Goal: Information Seeking & Learning: Learn about a topic

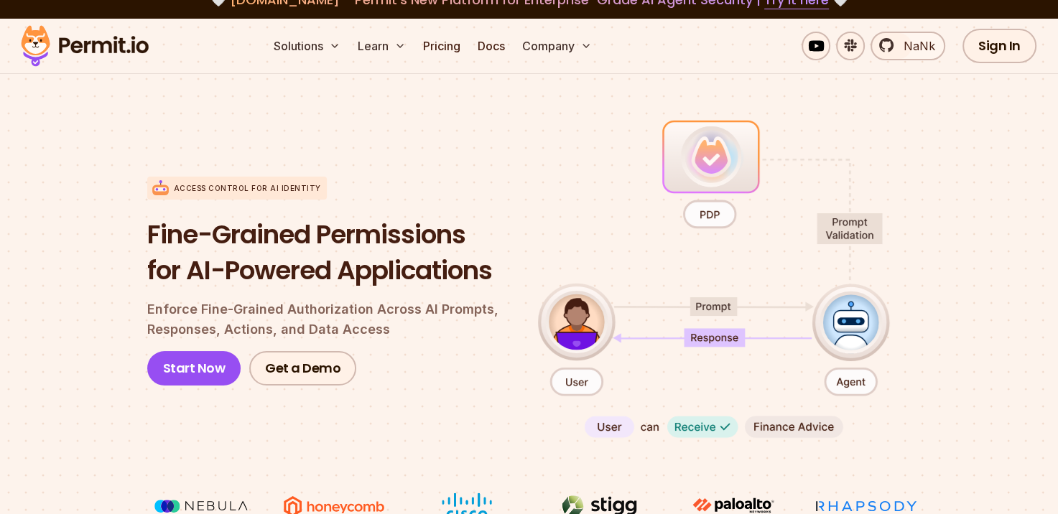
scroll to position [72, 0]
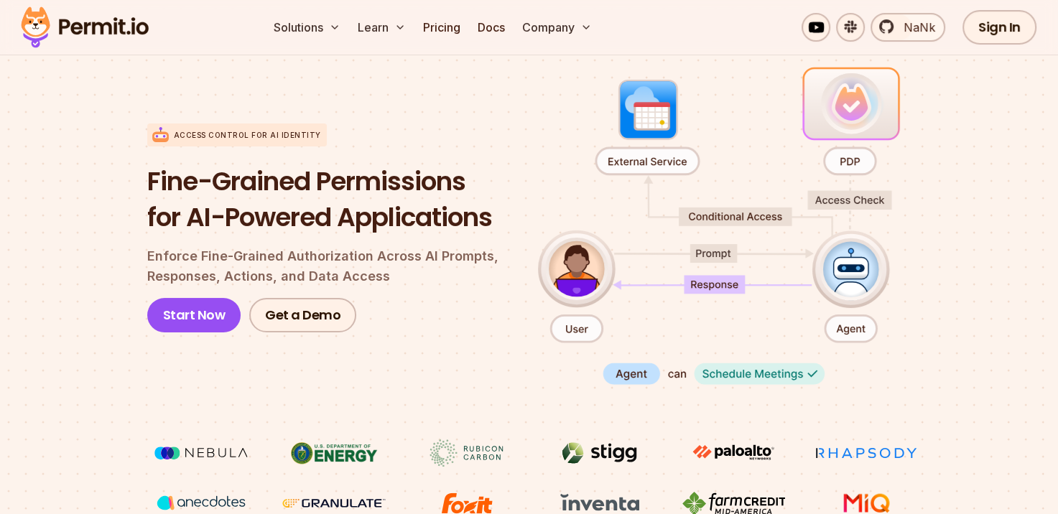
click at [205, 183] on h1 "Fine-Grained Permissions for AI-Powered Applications" at bounding box center [331, 199] width 368 height 71
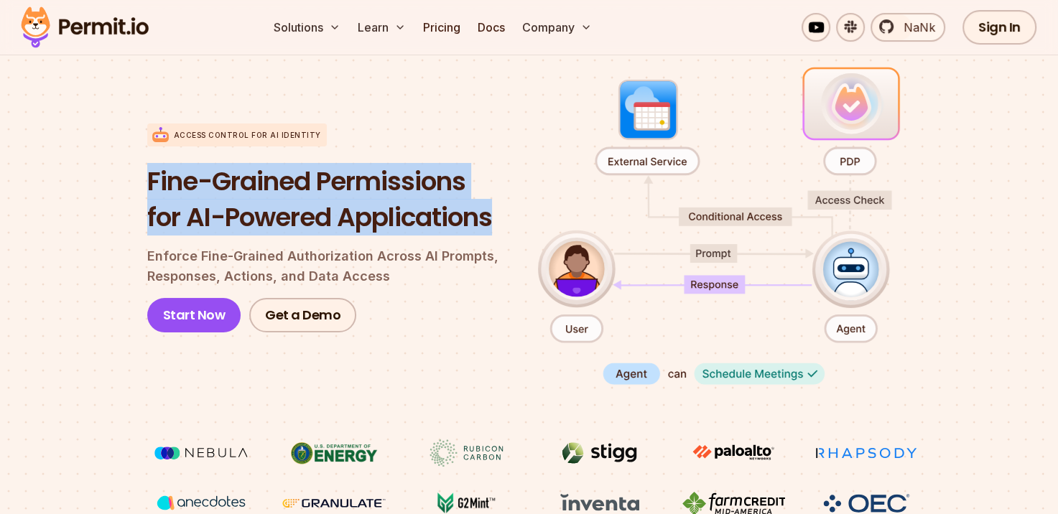
drag, startPoint x: 499, startPoint y: 219, endPoint x: 134, endPoint y: 187, distance: 366.9
click at [134, 187] on section "Access control for AI Identity Fine-Grained Permissions for AI-Powered Applicat…" at bounding box center [529, 290] width 1058 height 569
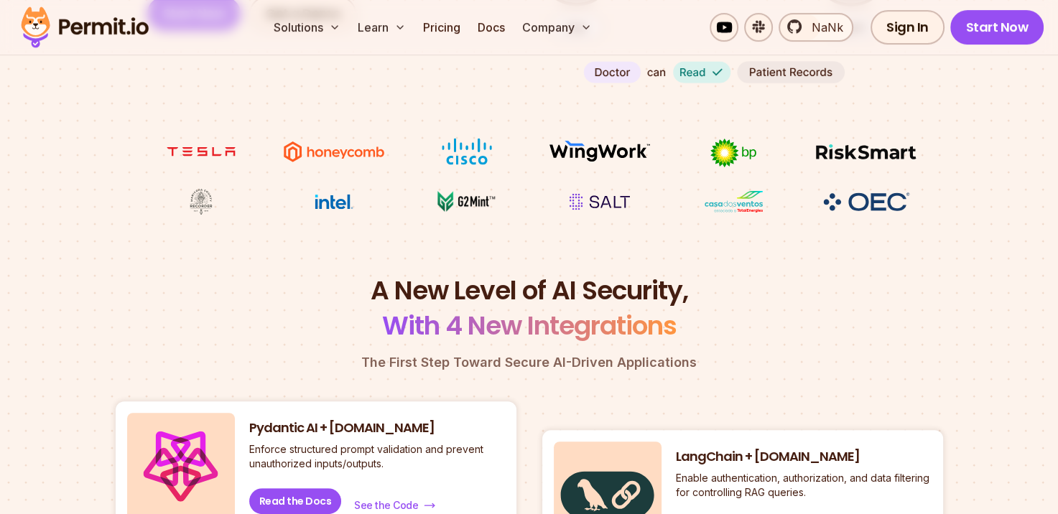
scroll to position [431, 0]
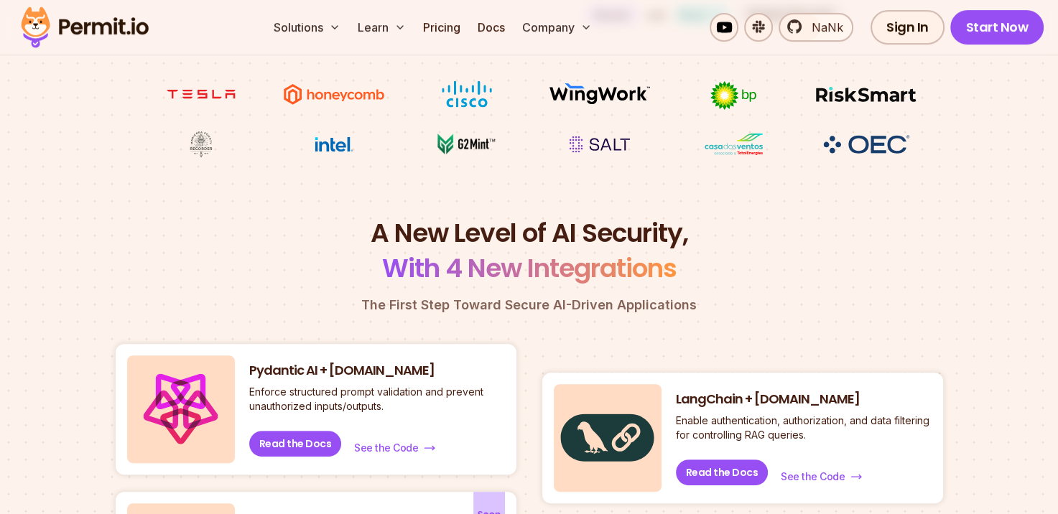
click at [493, 238] on font "A New Level of AI Security," at bounding box center [529, 233] width 317 height 37
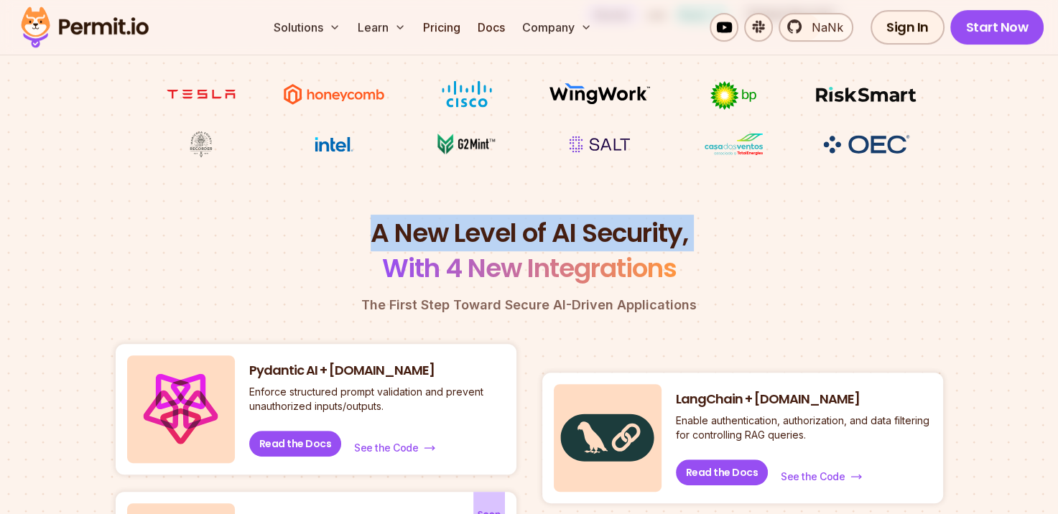
click at [493, 238] on font "A New Level of AI Security," at bounding box center [529, 233] width 317 height 37
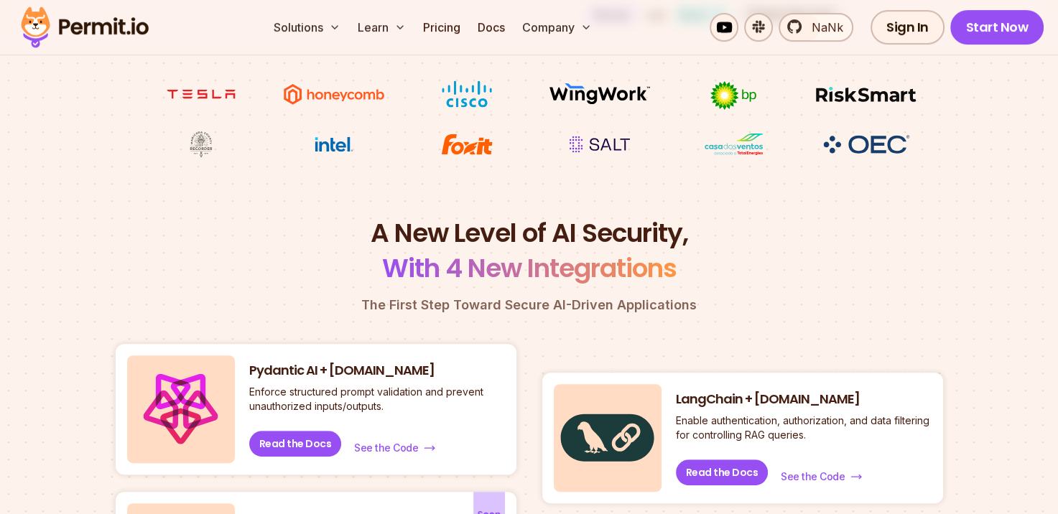
drag, startPoint x: 493, startPoint y: 238, endPoint x: 516, endPoint y: 269, distance: 38.4
click at [516, 269] on span "With 4 New Integrations" at bounding box center [529, 268] width 294 height 37
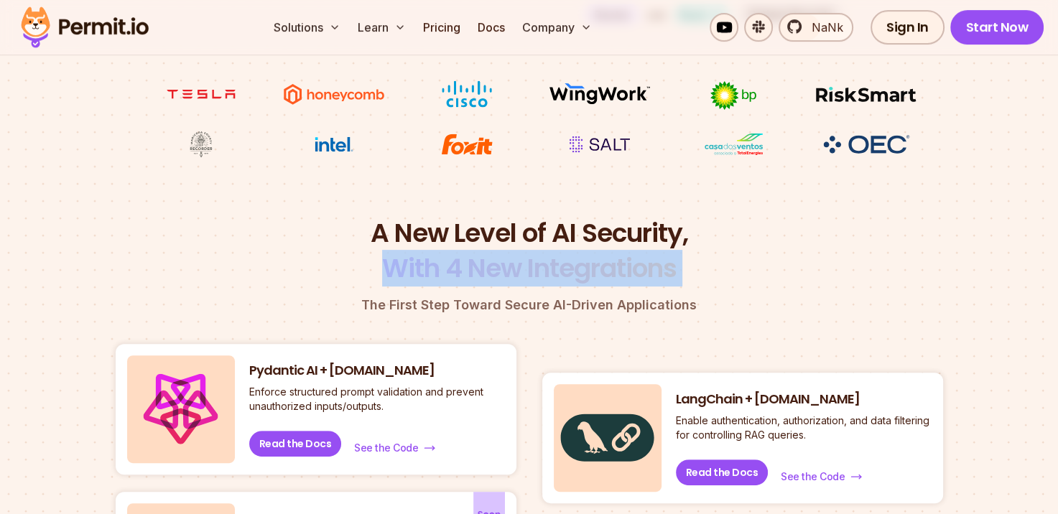
click at [516, 269] on span "With 4 New Integrations" at bounding box center [529, 268] width 294 height 37
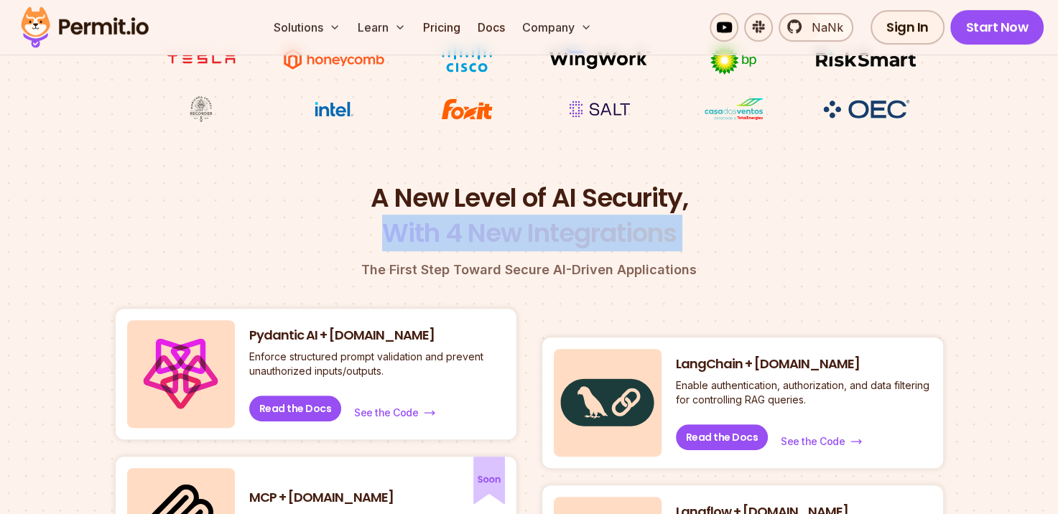
scroll to position [574, 0]
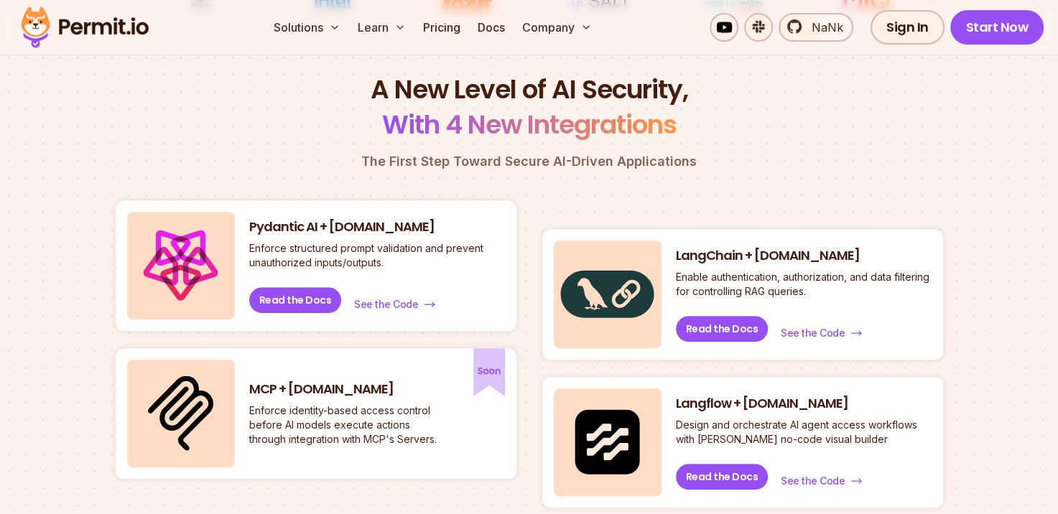
click at [560, 172] on div "A New Level of AI Security, With 4 New Integrations The First Step Toward Secur…" at bounding box center [529, 367] width 827 height 591
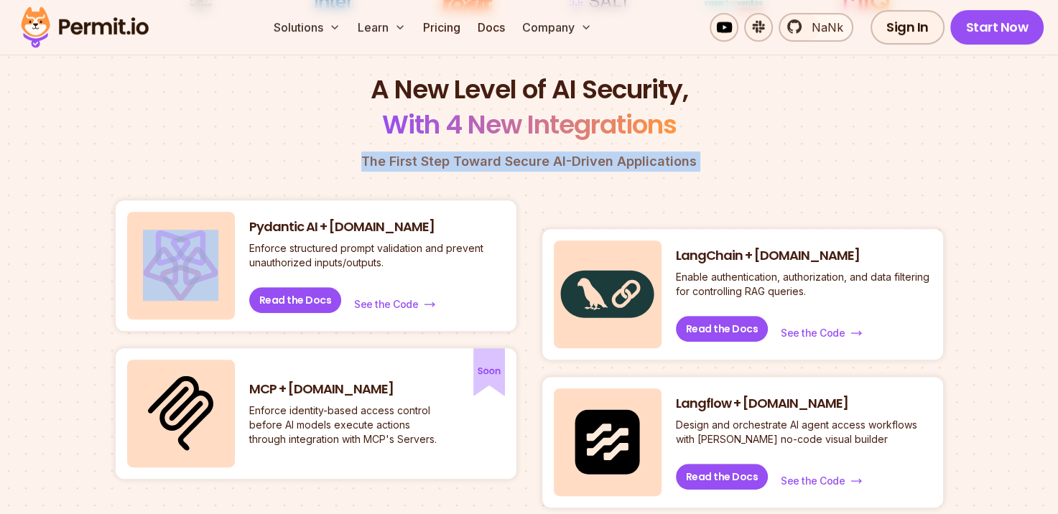
click at [560, 172] on div "A New Level of AI Security, With 4 New Integrations The First Step Toward Secur…" at bounding box center [529, 367] width 827 height 591
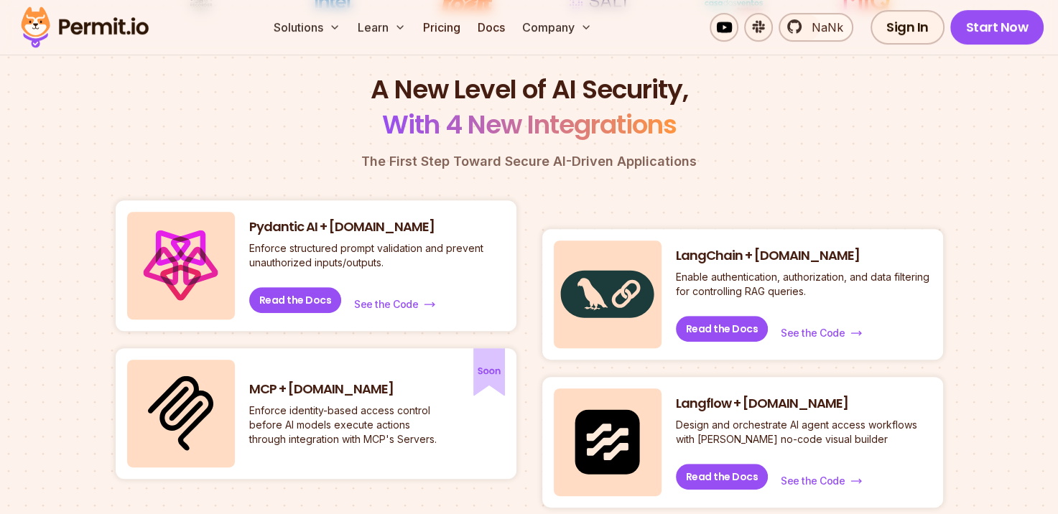
drag, startPoint x: 560, startPoint y: 172, endPoint x: 551, endPoint y: 202, distance: 31.4
click at [551, 202] on div "LangChain + [DOMAIN_NAME] Enable authentication, authorization, and data filter…" at bounding box center [742, 353] width 401 height 307
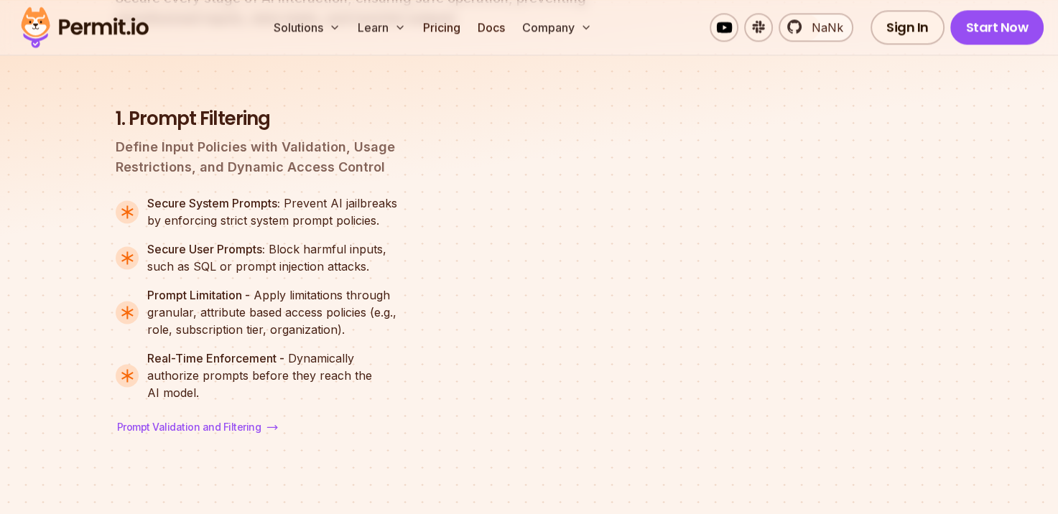
scroll to position [1939, 0]
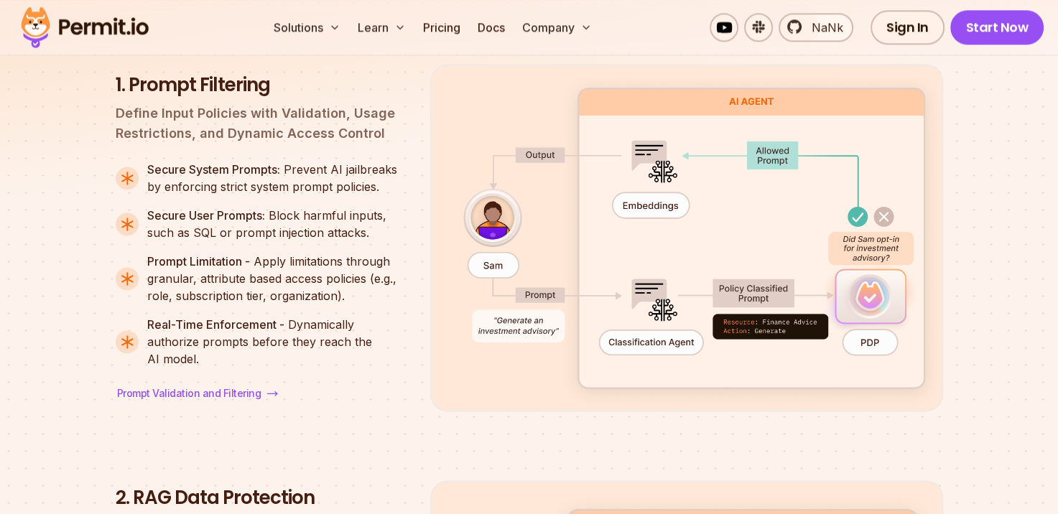
click at [726, 385] on img at bounding box center [686, 238] width 513 height 348
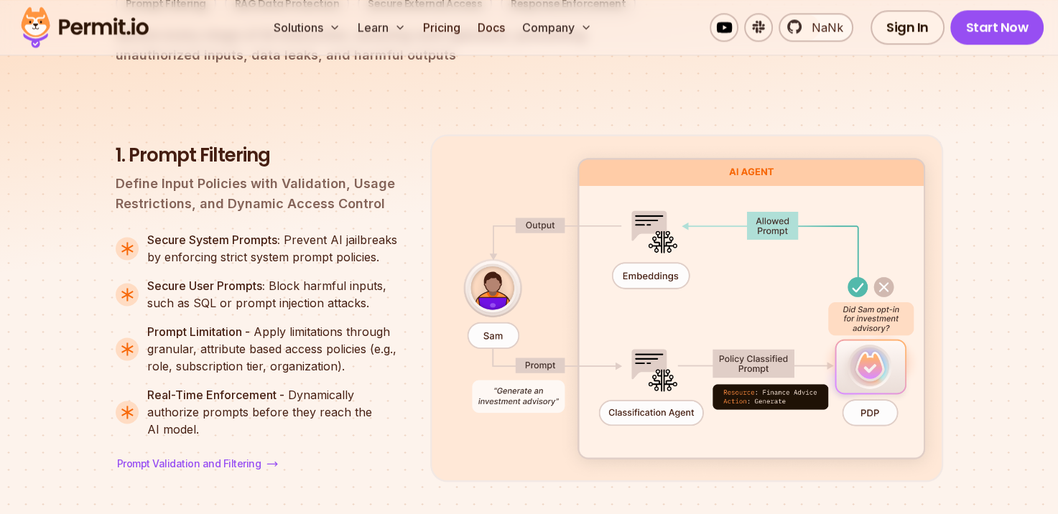
scroll to position [1867, 0]
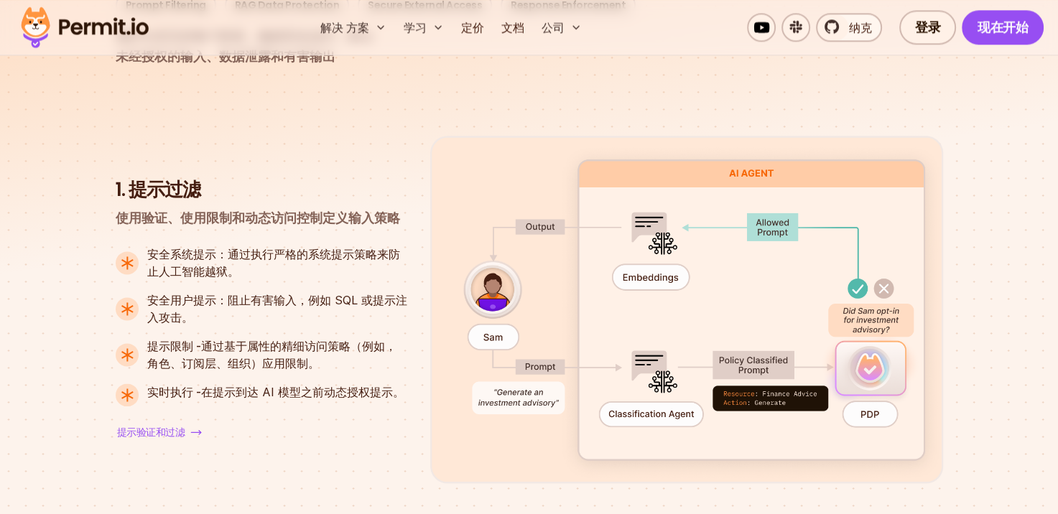
click at [157, 208] on p "使用验证、使用限制和动态访问控制定义输入策略" at bounding box center [262, 218] width 292 height 20
drag, startPoint x: 157, startPoint y: 195, endPoint x: 250, endPoint y: 212, distance: 94.8
click at [250, 212] on div "1. 提示过滤 使用验证、使用限制和动态访问控制定义输入策略 安全系统提示： 通过执行严格的系统提示策略来防止人工智能越狱。 安全用户提示： 阻止有害输入，例…" at bounding box center [262, 309] width 292 height 264
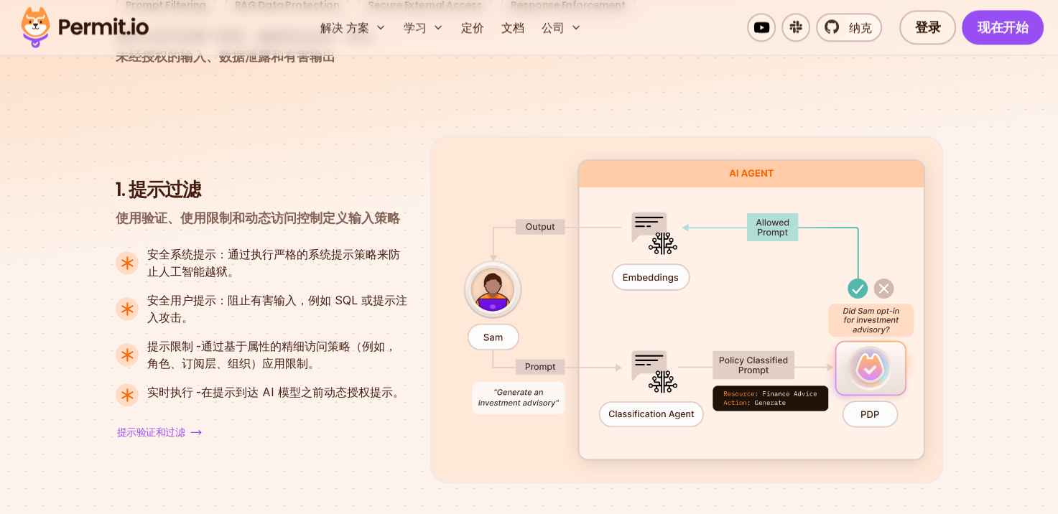
click at [243, 247] on font "安全系统提示： 通过执行严格的系统提示策略来防止人工智能越狱。" at bounding box center [273, 263] width 253 height 32
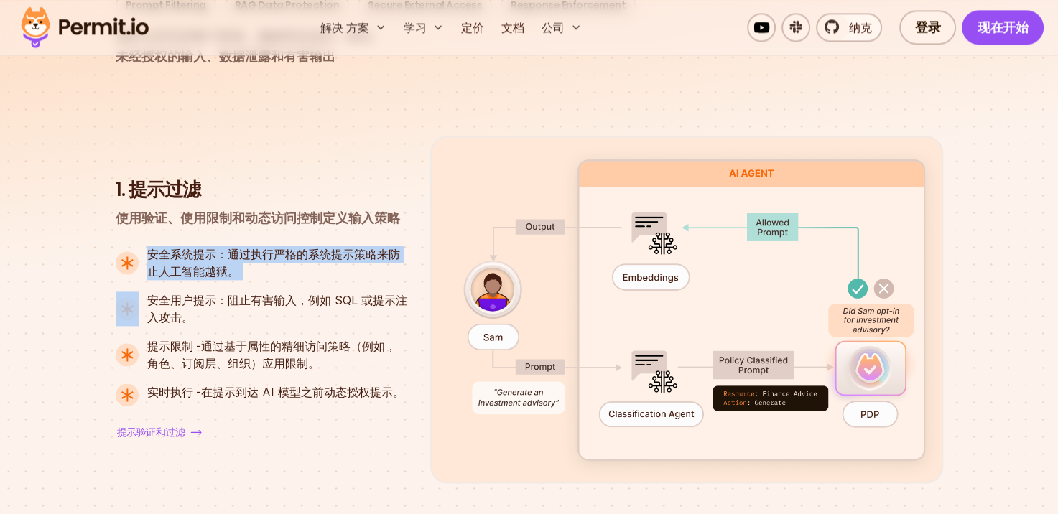
click at [243, 246] on p "安全系统提示： 通过执行严格的系统提示策略来防止人工智能越狱。" at bounding box center [277, 263] width 260 height 34
drag, startPoint x: 243, startPoint y: 227, endPoint x: 227, endPoint y: 245, distance: 24.4
click at [227, 246] on p "安全系统提示： 通过执行严格的系统提示策略来防止人工智能越狱。" at bounding box center [277, 263] width 260 height 34
click at [220, 247] on font "安全系统提示： 通过执行严格的系统提示策略来防止人工智能越狱。" at bounding box center [273, 263] width 253 height 32
drag, startPoint x: 227, startPoint y: 250, endPoint x: 139, endPoint y: 238, distance: 88.5
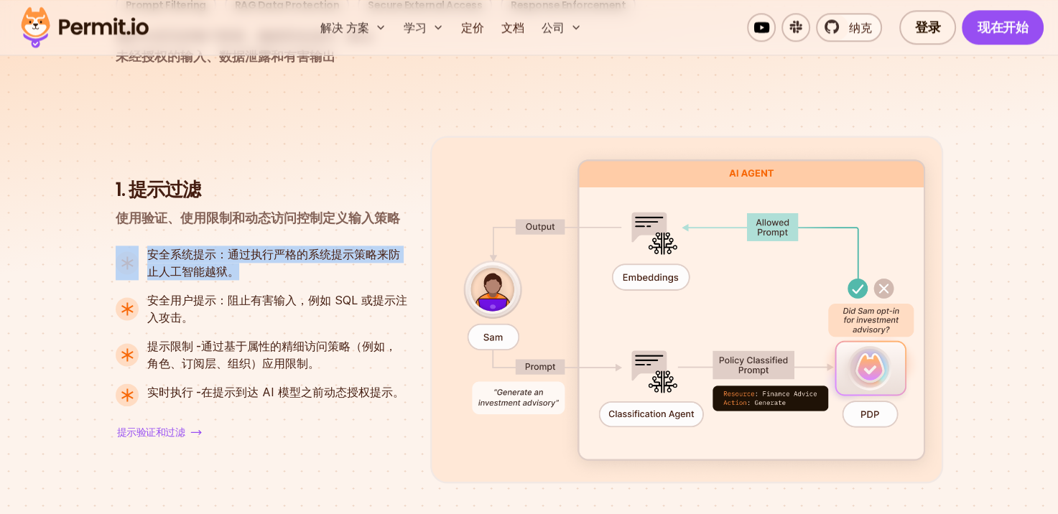
click at [139, 246] on li "安全系统提示： 通过执行严格的系统提示策略来防止人工智能越狱。" at bounding box center [262, 263] width 292 height 34
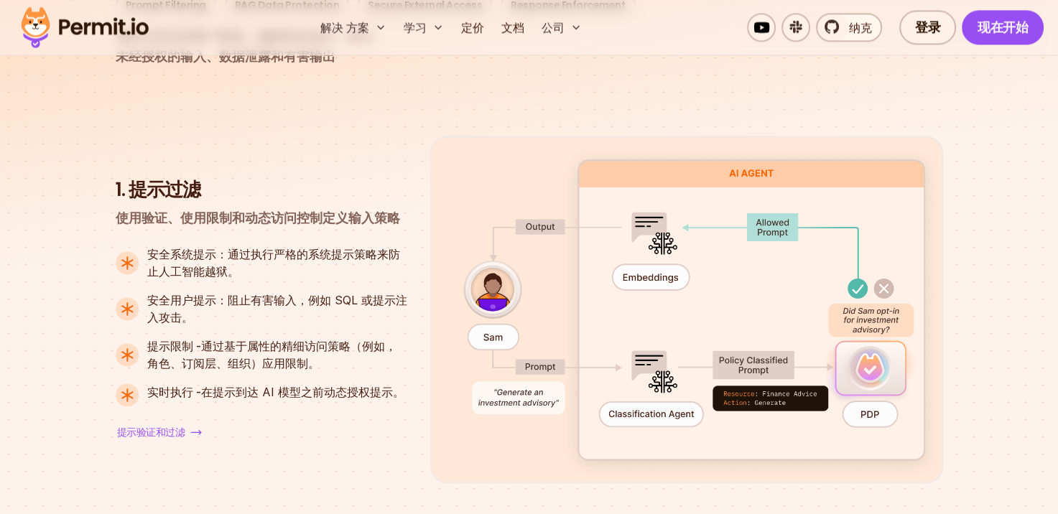
drag, startPoint x: 139, startPoint y: 238, endPoint x: 203, endPoint y: 287, distance: 80.3
click at [203, 293] on strong "安全用户提示：" at bounding box center [187, 300] width 80 height 14
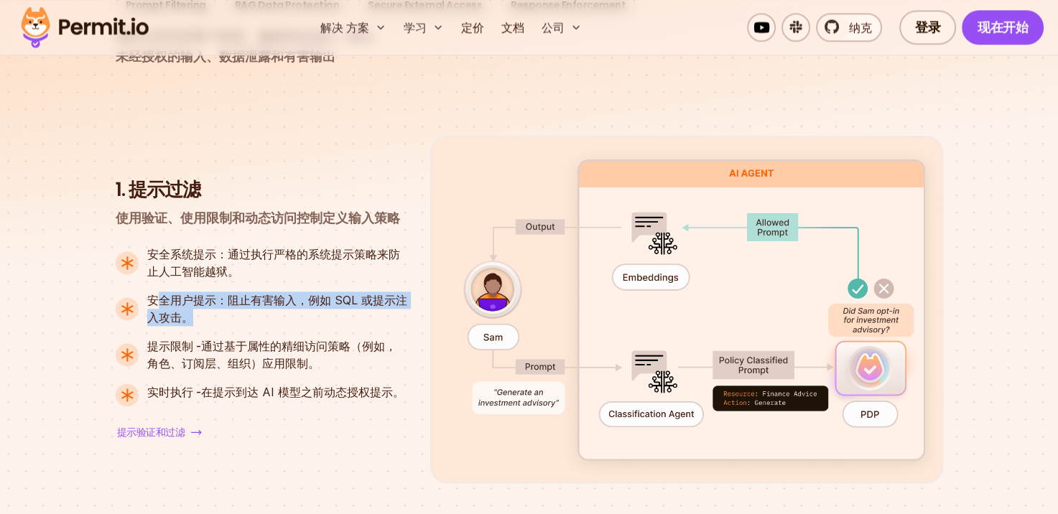
drag, startPoint x: 190, startPoint y: 299, endPoint x: 156, endPoint y: 284, distance: 37.3
click at [156, 293] on font "安全用户提示： 阻止有害输入，例如 SQL 或提示注入攻击。" at bounding box center [277, 309] width 260 height 32
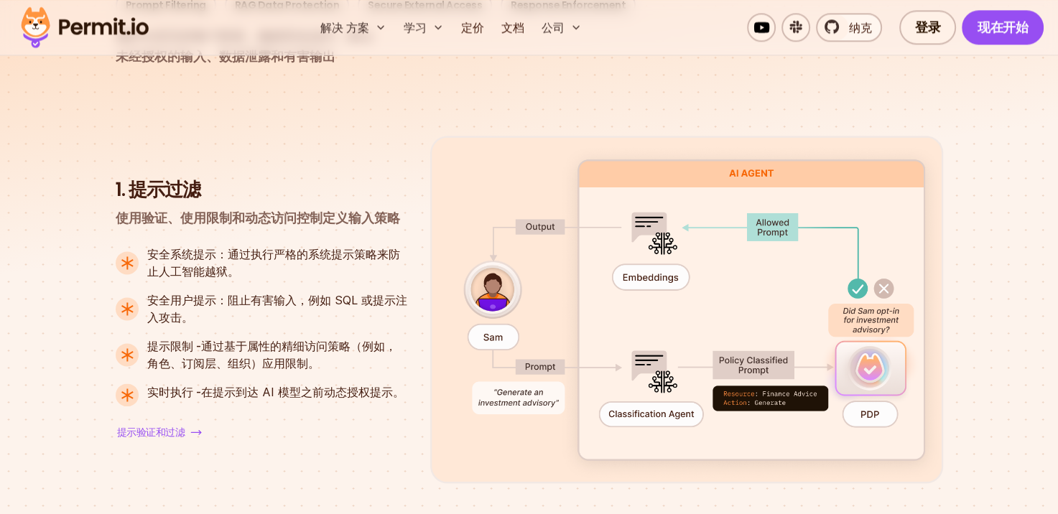
drag, startPoint x: 156, startPoint y: 284, endPoint x: 217, endPoint y: 332, distance: 77.3
click at [217, 339] on font "提示限制 - 通过基于属性的精细访问策略（例如，角色、订阅层、组织）应用限制。" at bounding box center [271, 355] width 249 height 32
click at [303, 339] on font "提示限制 - 通过基于属性的精细访问策略（例如，角色、订阅层、组织）应用限制。" at bounding box center [271, 355] width 249 height 32
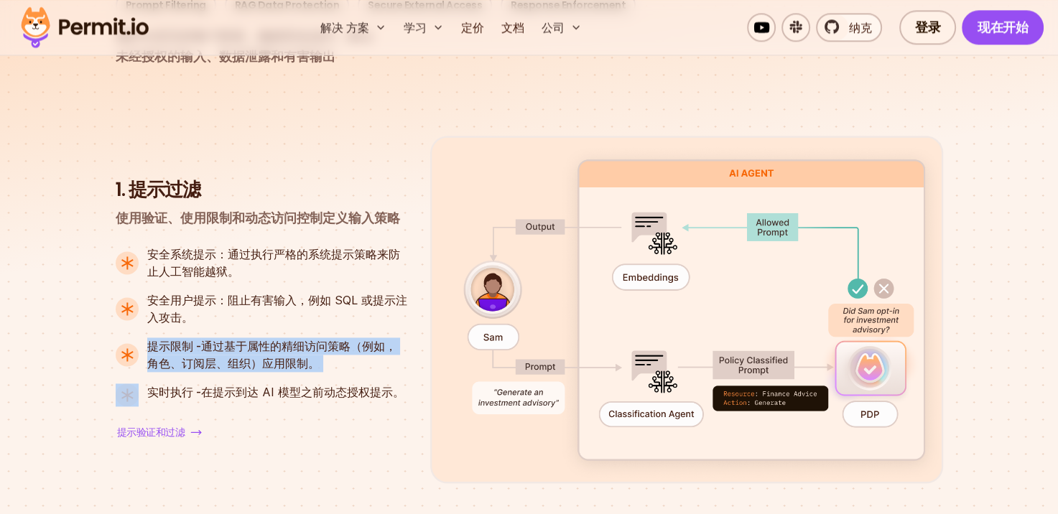
click at [303, 339] on font "提示限制 - 通过基于属性的精细访问策略（例如，角色、订阅层、组织）应用限制。" at bounding box center [271, 355] width 249 height 32
drag, startPoint x: 303, startPoint y: 325, endPoint x: 297, endPoint y: 343, distance: 18.8
click at [297, 343] on font "提示限制 - 通过基于属性的精细访问策略（例如，角色、订阅层、组织）应用限制。" at bounding box center [271, 355] width 249 height 32
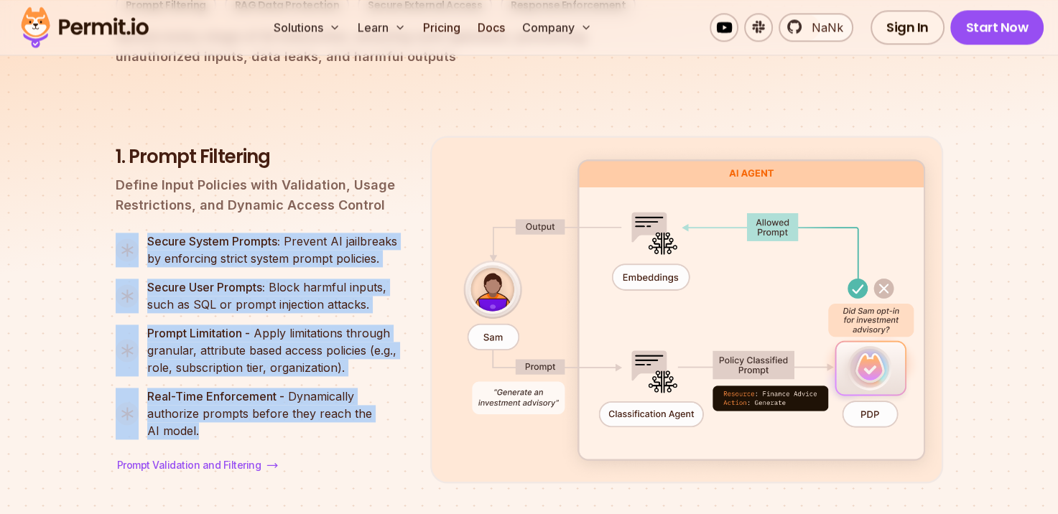
drag, startPoint x: 200, startPoint y: 404, endPoint x: 114, endPoint y: 220, distance: 203.0
copy ul "Secure System Prompts: Prevent AI jailbreaks by enforcing strict system prompt …"
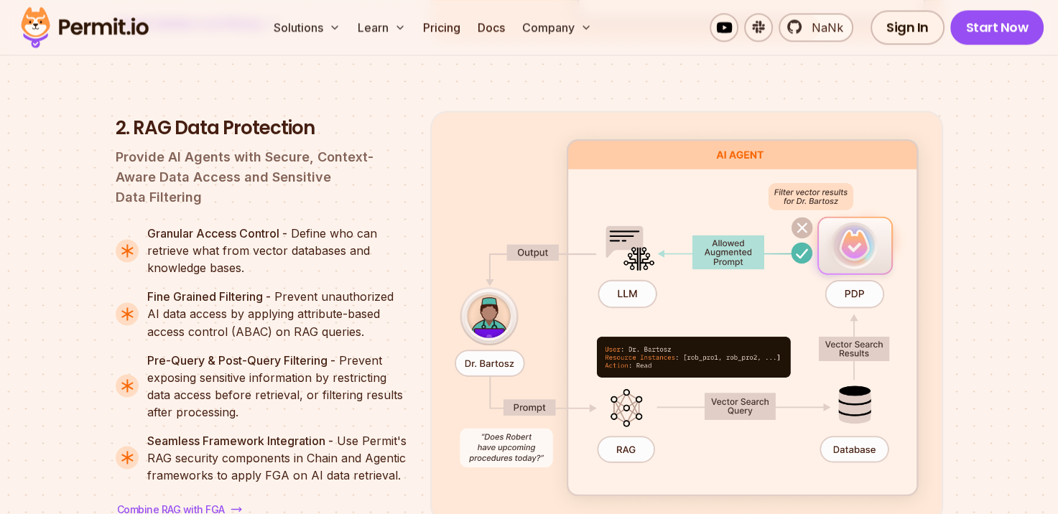
scroll to position [2298, 0]
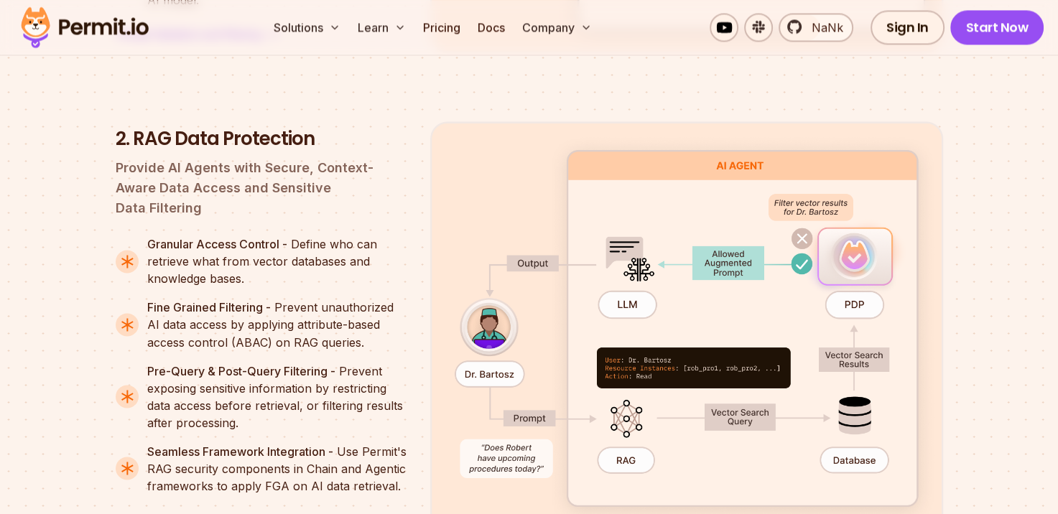
click at [215, 158] on p "Provide AI Agents with Secure, Context-Aware Data Access and Sensitive Data Fil…" at bounding box center [262, 188] width 292 height 60
drag, startPoint x: 215, startPoint y: 157, endPoint x: 253, endPoint y: 167, distance: 39.2
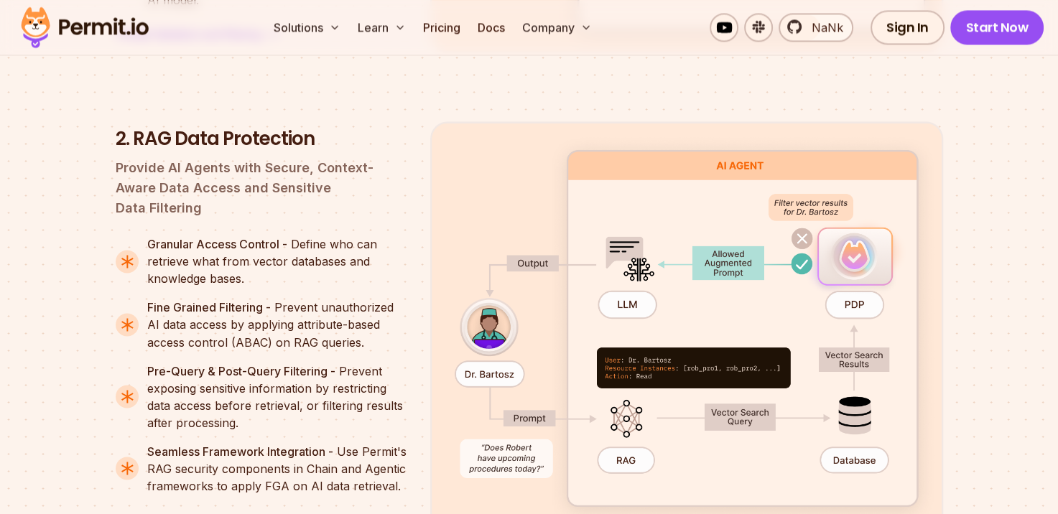
click at [253, 167] on p "Provide AI Agents with Secure, Context-Aware Data Access and Sensitive Data Fil…" at bounding box center [262, 188] width 292 height 60
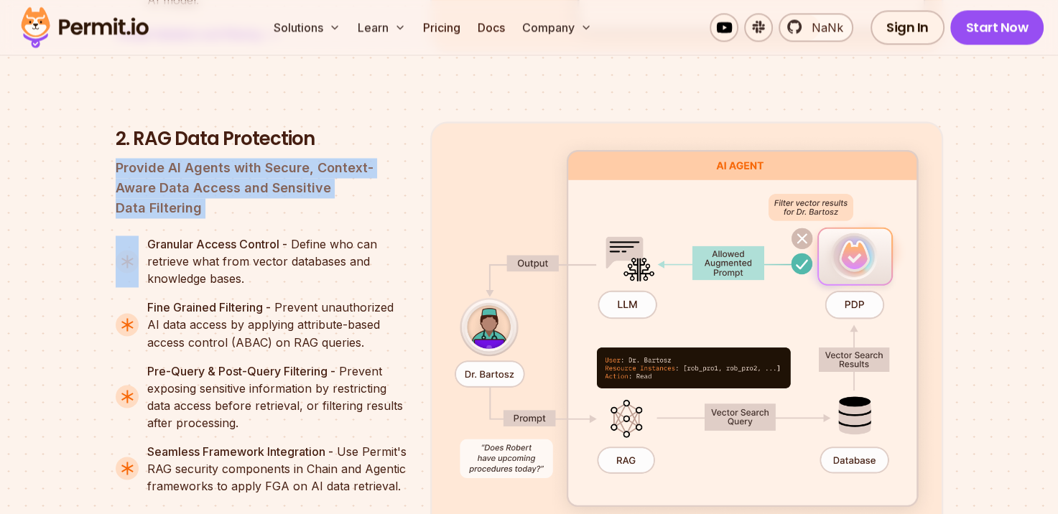
click at [253, 167] on p "Provide AI Agents with Secure, Context-Aware Data Access and Sensitive Data Fil…" at bounding box center [262, 188] width 292 height 60
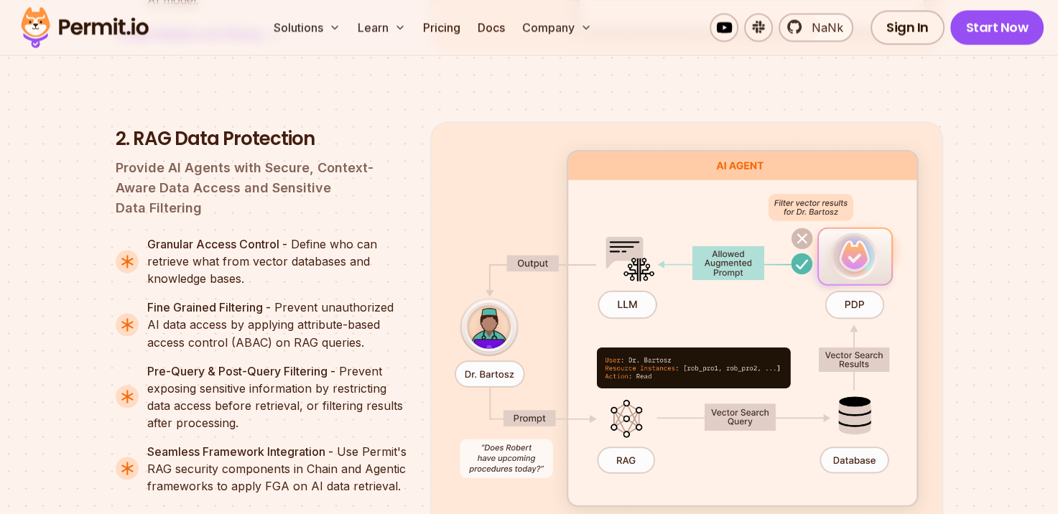
drag, startPoint x: 253, startPoint y: 167, endPoint x: 268, endPoint y: 191, distance: 28.7
click at [268, 191] on div "2. RAG Data Protection Provide AI Agents with Secure, Context-Aware Data Access…" at bounding box center [262, 327] width 292 height 402
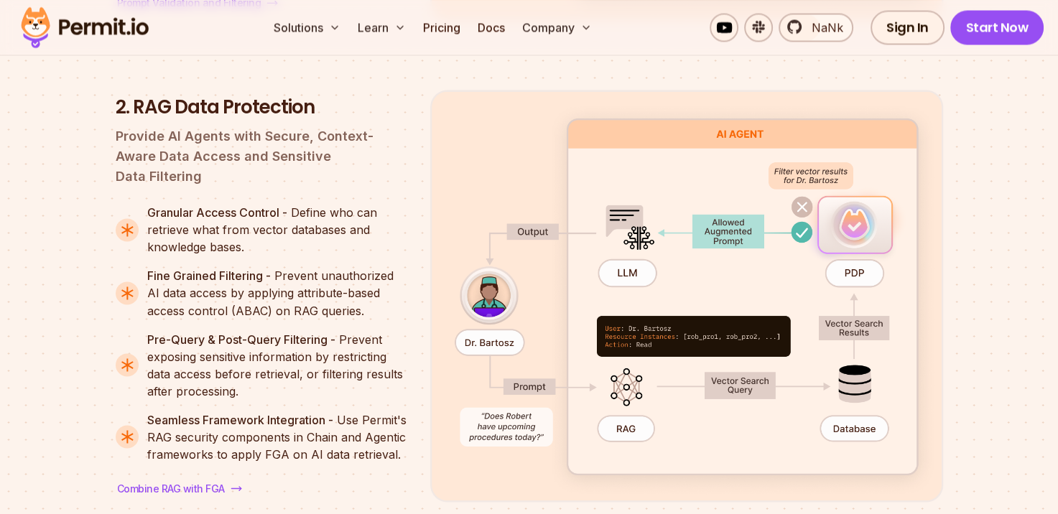
scroll to position [2281, 0]
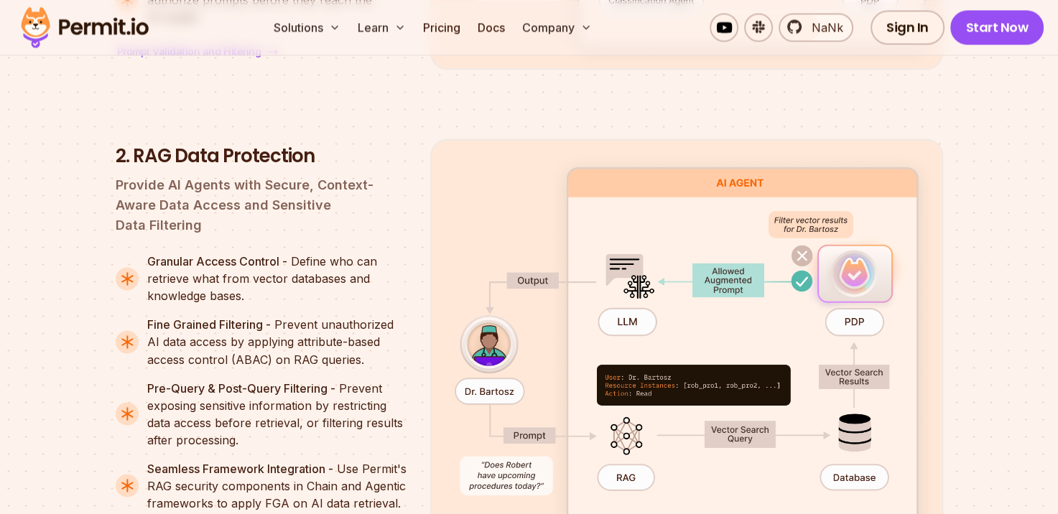
click at [141, 144] on h3 "2. RAG Data Protection" at bounding box center [262, 157] width 292 height 26
drag, startPoint x: 141, startPoint y: 138, endPoint x: 200, endPoint y: 160, distance: 63.6
click at [200, 175] on p "Provide AI Agents with Secure, Context-Aware Data Access and Sensitive Data Fil…" at bounding box center [262, 205] width 292 height 60
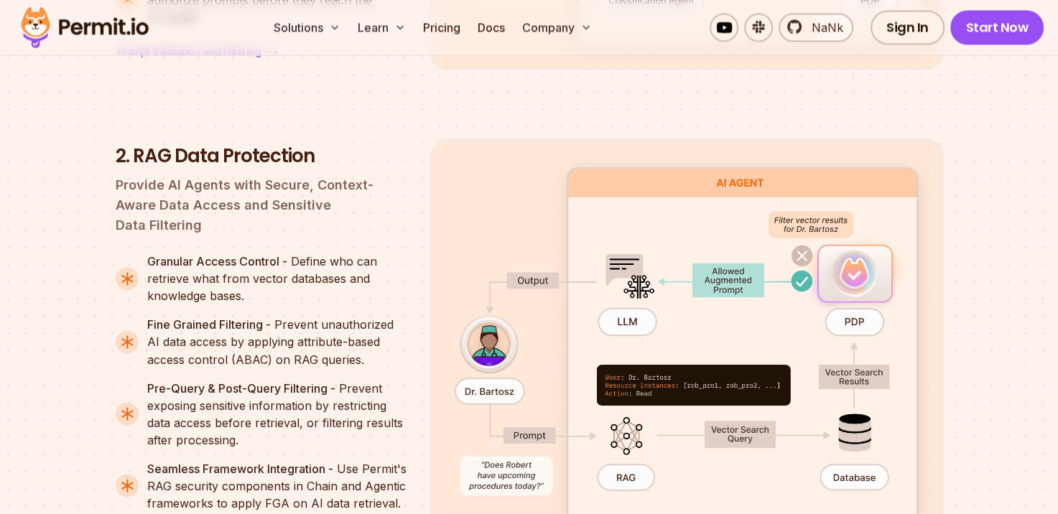
click at [242, 145] on h3 "2. RAG Data Protection" at bounding box center [262, 157] width 292 height 26
drag, startPoint x: 242, startPoint y: 145, endPoint x: 219, endPoint y: 175, distance: 37.9
click at [219, 175] on p "Provide AI Agents with Secure, Context-Aware Data Access and Sensitive Data Fil…" at bounding box center [262, 205] width 292 height 60
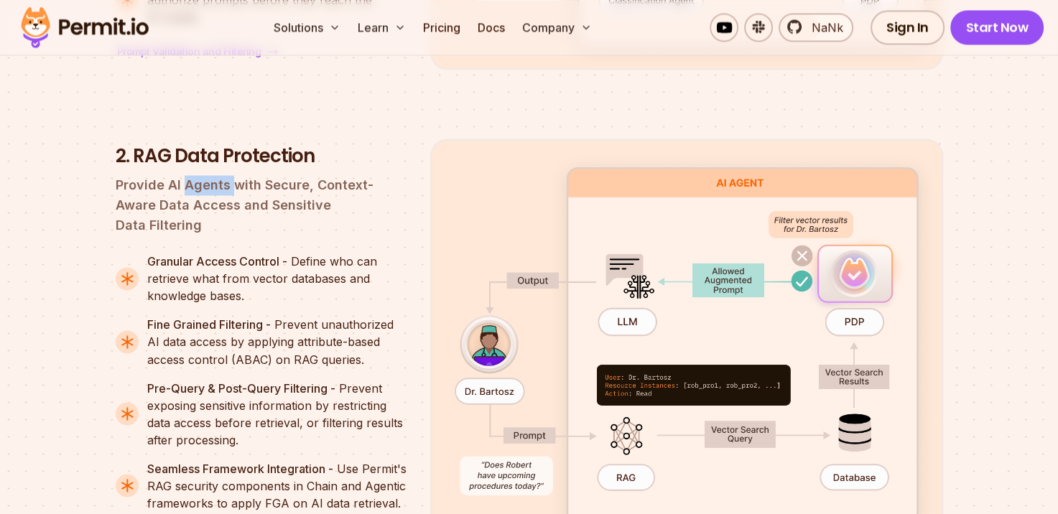
click at [219, 175] on p "Provide AI Agents with Secure, Context-Aware Data Access and Sensitive Data Fil…" at bounding box center [262, 205] width 292 height 60
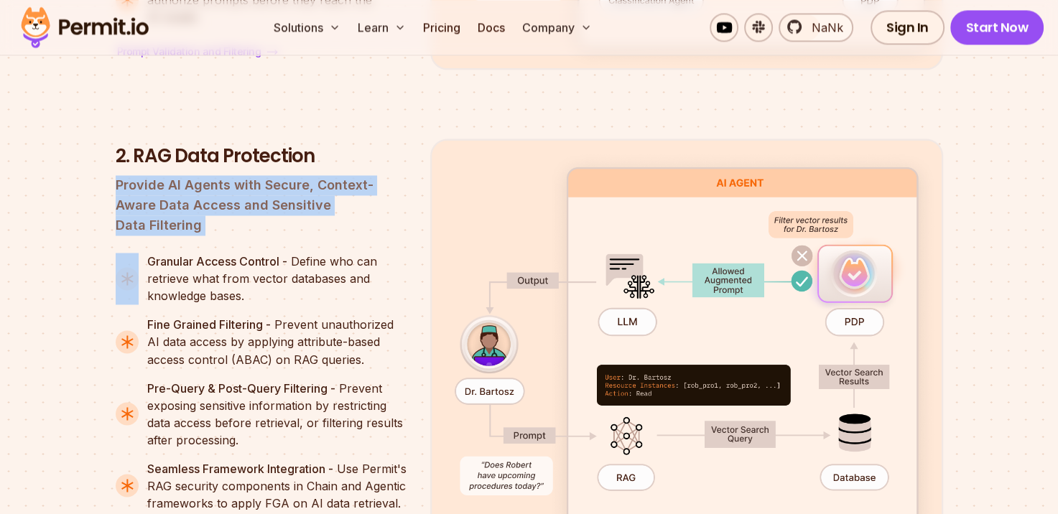
click at [219, 175] on p "Provide AI Agents with Secure, Context-Aware Data Access and Sensitive Data Fil…" at bounding box center [262, 205] width 292 height 60
drag, startPoint x: 219, startPoint y: 175, endPoint x: 218, endPoint y: 200, distance: 25.2
click at [218, 200] on div "2. RAG Data Protection Provide AI Agents with Secure, Context-Aware Data Access…" at bounding box center [262, 345] width 292 height 402
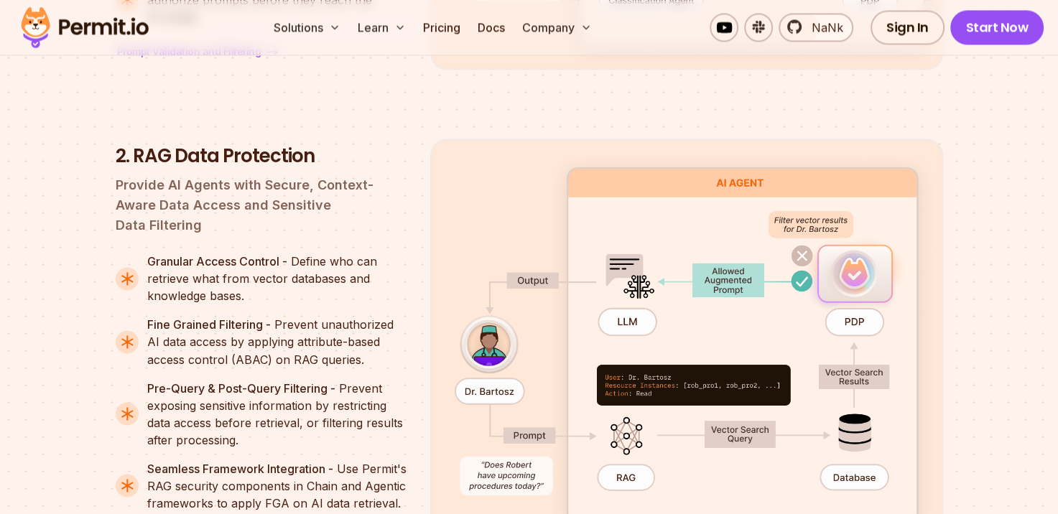
click at [185, 144] on h3 "2. RAG Data Protection" at bounding box center [262, 157] width 292 height 26
drag, startPoint x: 185, startPoint y: 142, endPoint x: 197, endPoint y: 158, distance: 19.5
click at [197, 175] on p "Provide AI Agents with Secure, Context-Aware Data Access and Sensitive Data Fil…" at bounding box center [262, 205] width 292 height 60
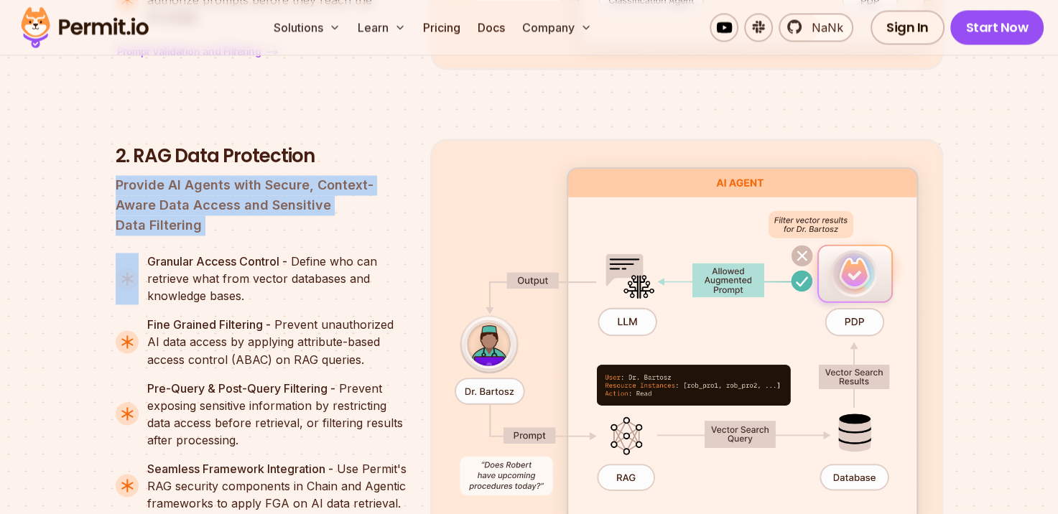
click at [197, 175] on p "Provide AI Agents with Secure, Context-Aware Data Access and Sensitive Data Fil…" at bounding box center [262, 205] width 292 height 60
drag, startPoint x: 197, startPoint y: 158, endPoint x: 292, endPoint y: 184, distance: 98.3
click at [292, 184] on p "Provide AI Agents with Secure, Context-Aware Data Access and Sensitive Data Fil…" at bounding box center [262, 205] width 292 height 60
click at [333, 175] on p "Provide AI Agents with Secure, Context-Aware Data Access and Sensitive Data Fil…" at bounding box center [262, 205] width 292 height 60
drag, startPoint x: 368, startPoint y: 188, endPoint x: 107, endPoint y: 163, distance: 262.6
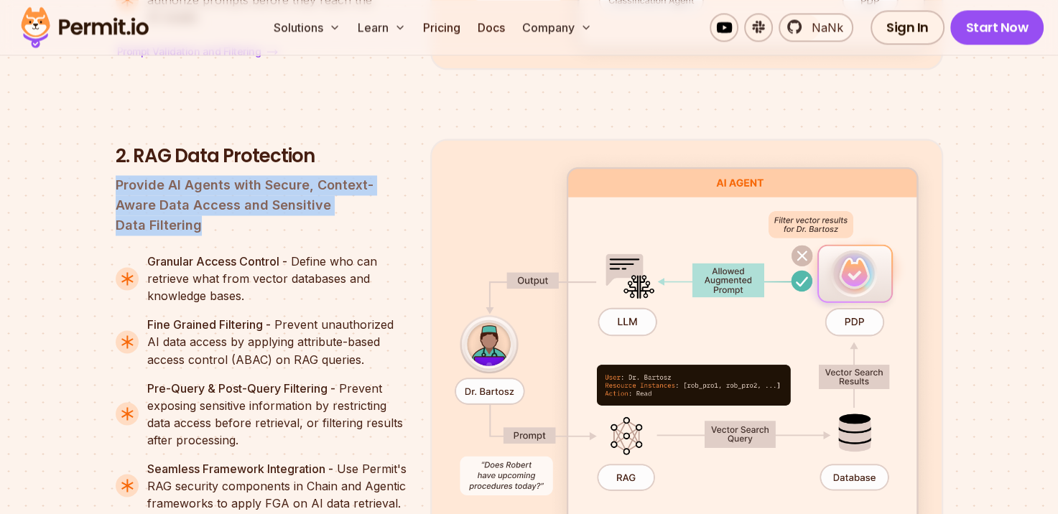
click at [107, 163] on section "[DOMAIN_NAME]'s Four-Perimeter Framework Prompt Filtering RAG Data Protection S…" at bounding box center [529, 522] width 1058 height 2183
copy p "Provide AI Agents with Secure, Context-Aware Data Access and Sensitive Data Fil…"
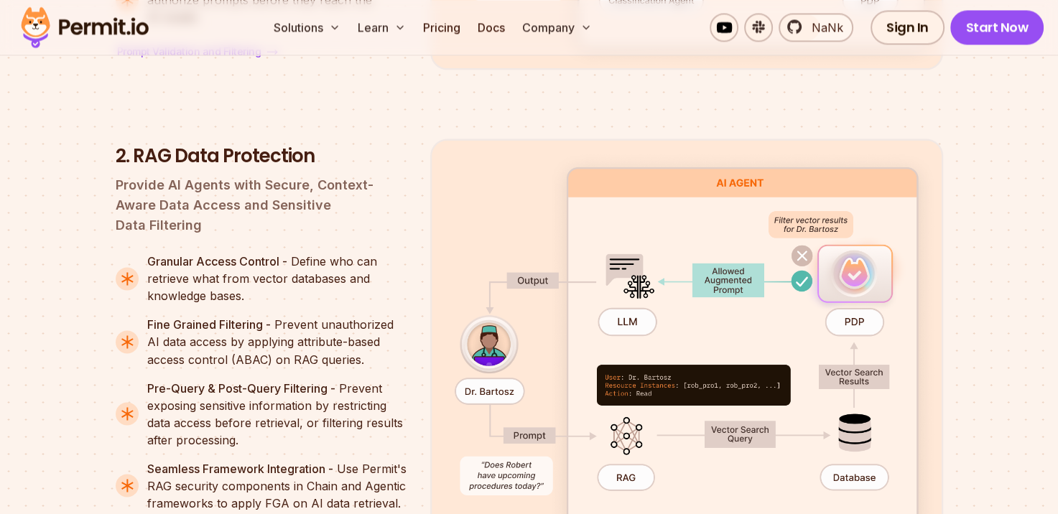
click at [212, 256] on font "Granular Access Control - Define who can retrieve what from vector databases an…" at bounding box center [262, 278] width 230 height 49
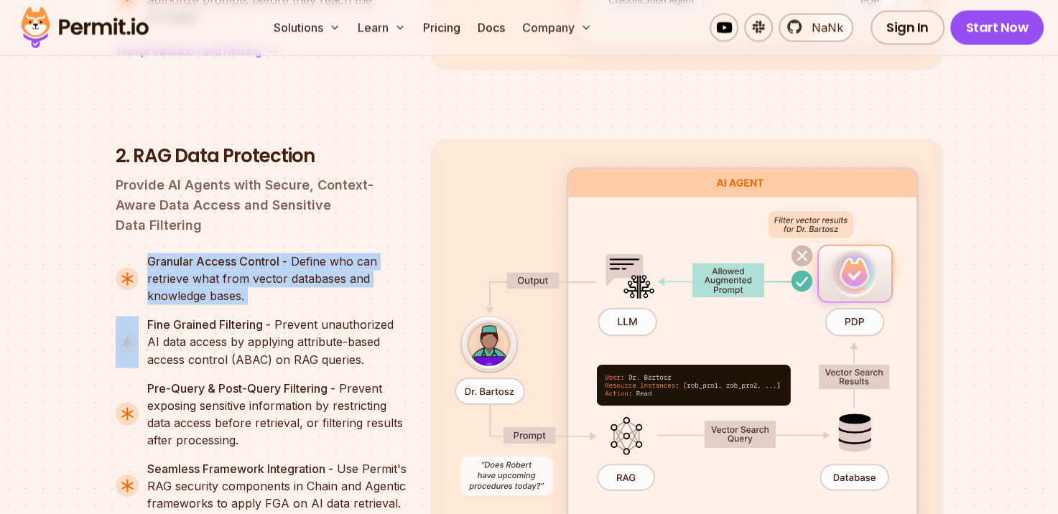
click at [212, 256] on font "Granular Access Control - Define who can retrieve what from vector databases an…" at bounding box center [262, 278] width 230 height 49
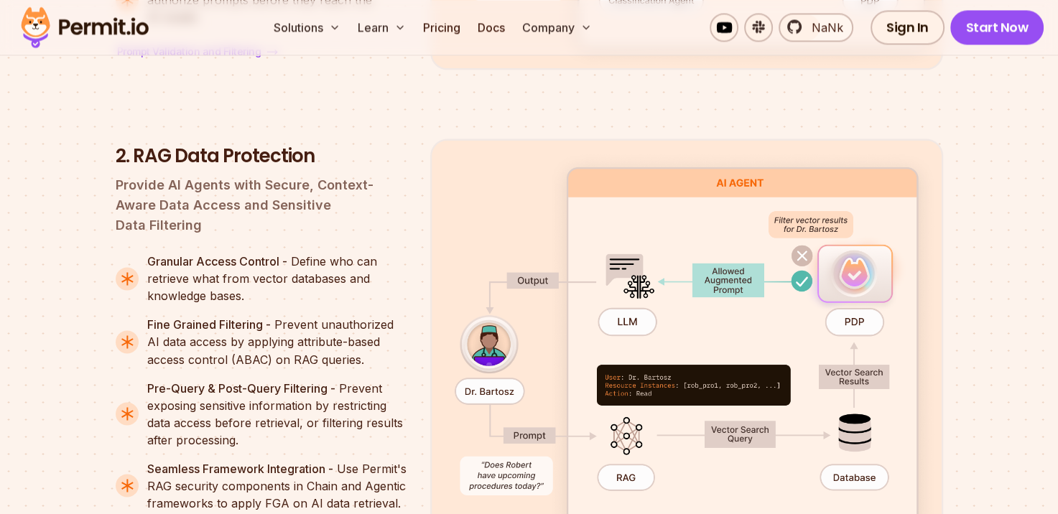
drag, startPoint x: 212, startPoint y: 256, endPoint x: 229, endPoint y: 296, distance: 43.1
click at [229, 317] on font "Fine Grained Filtering - Prevent unauthorized AI data access by applying attrib…" at bounding box center [270, 341] width 246 height 49
click at [271, 253] on p "Granular Access Control - Define who can retrieve what from vector databases an…" at bounding box center [277, 279] width 260 height 52
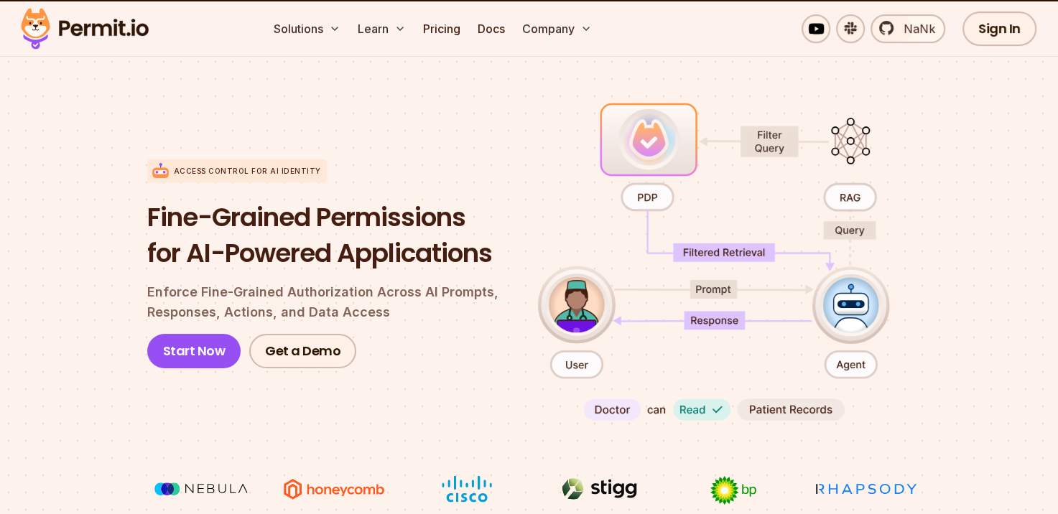
scroll to position [0, 0]
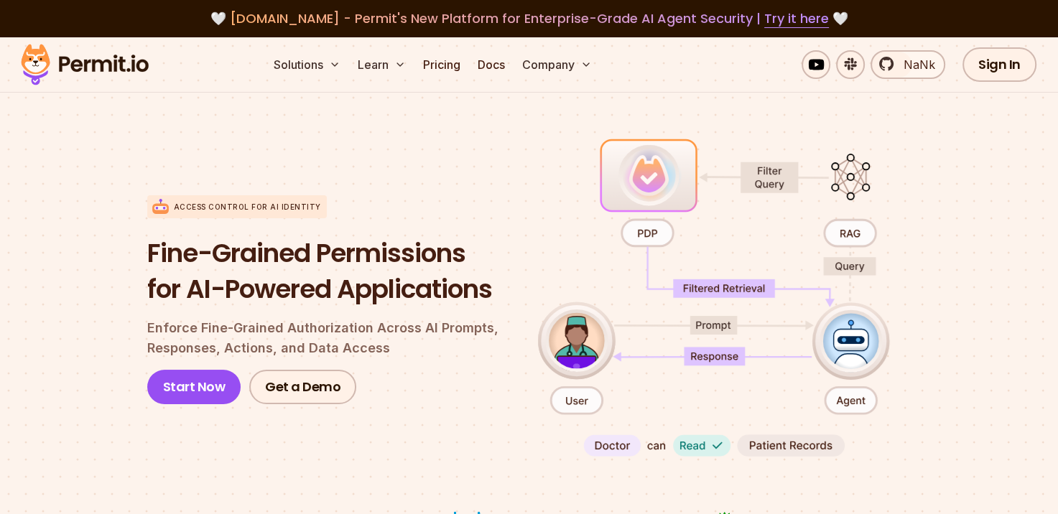
click at [656, 234] on div "Access control for AI Identity Fine-Grained Permissions for AI-Powered Applicat…" at bounding box center [529, 300] width 764 height 330
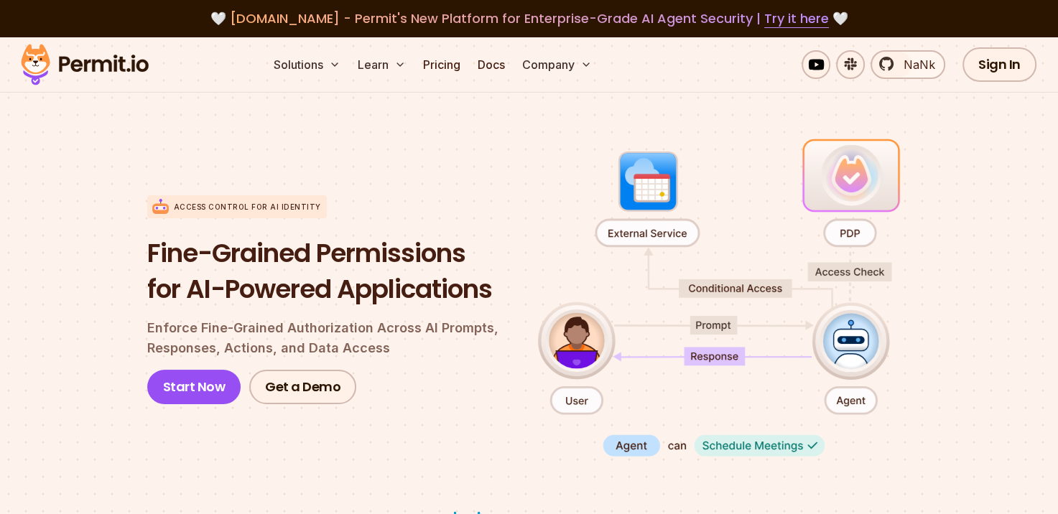
click at [842, 244] on div "Access control for AI Identity Fine-Grained Permissions for AI-Powered Applicat…" at bounding box center [529, 300] width 764 height 330
click at [671, 446] on div "Access control for AI Identity Fine-Grained Permissions for AI-Powered Applicat…" at bounding box center [529, 300] width 764 height 330
click at [244, 348] on p "Enforce Fine-Grained Authorization Across AI Prompts, Responses, Actions, and D…" at bounding box center [331, 338] width 368 height 40
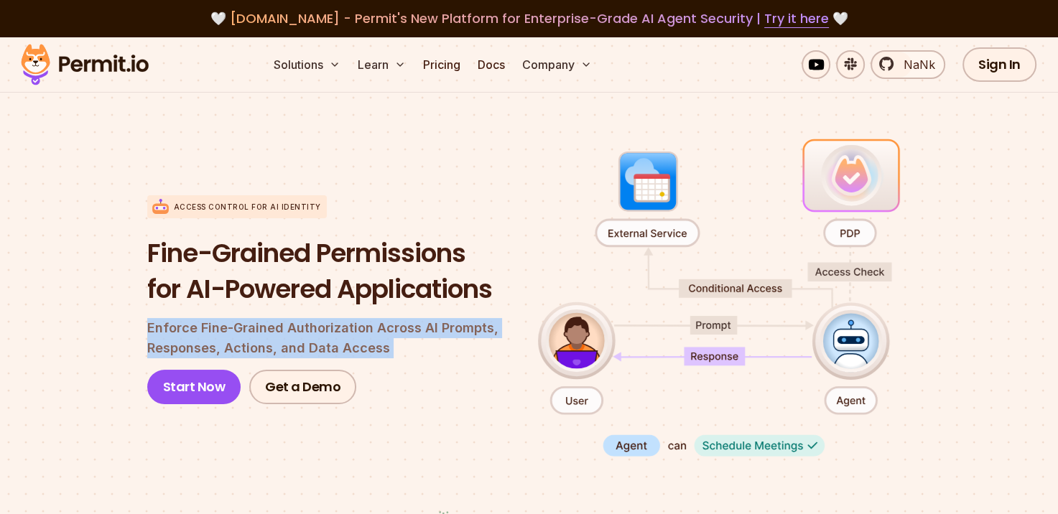
click at [244, 348] on p "Enforce Fine-Grained Authorization Across AI Prompts, Responses, Actions, and D…" at bounding box center [331, 338] width 368 height 40
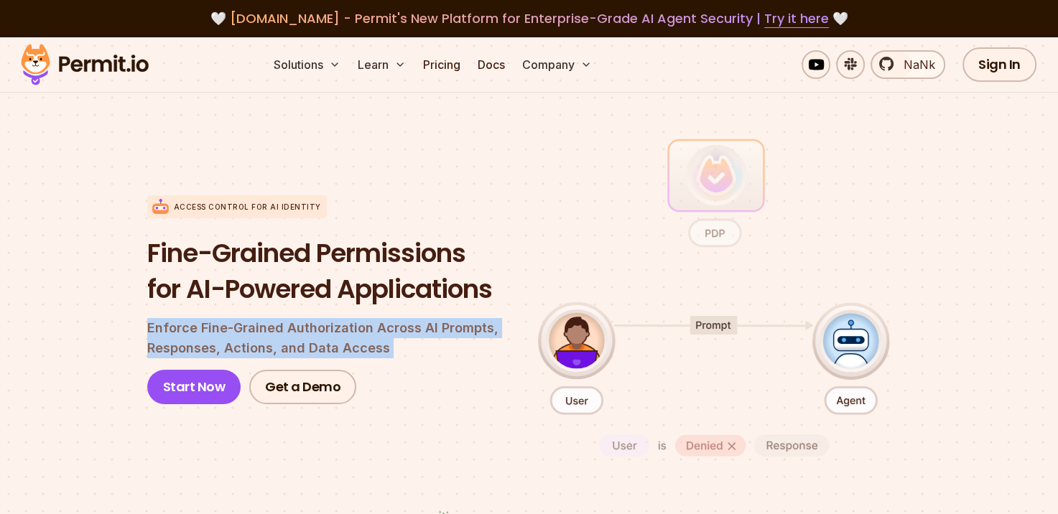
drag, startPoint x: 244, startPoint y: 348, endPoint x: 180, endPoint y: 328, distance: 67.5
click at [180, 328] on p "Enforce Fine-Grained Authorization Across AI Prompts, Responses, Actions, and D…" at bounding box center [331, 338] width 368 height 40
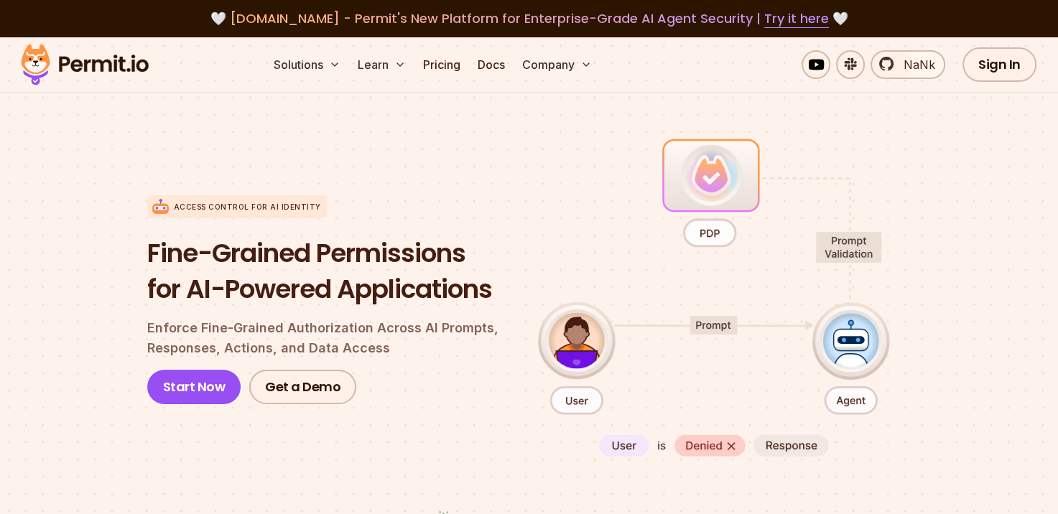
click at [221, 297] on h1 "Fine-Grained Permissions for AI-Powered Applications" at bounding box center [331, 271] width 368 height 71
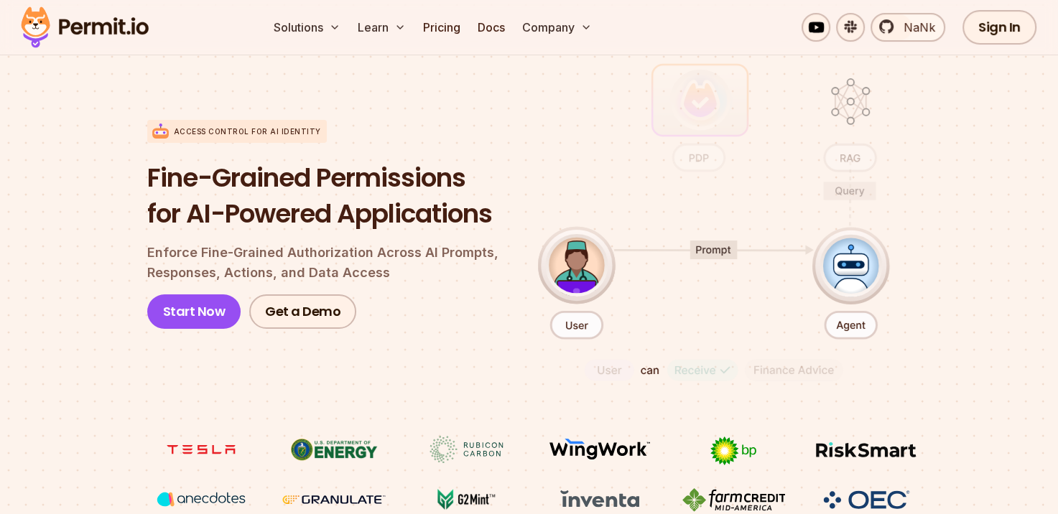
scroll to position [72, 0]
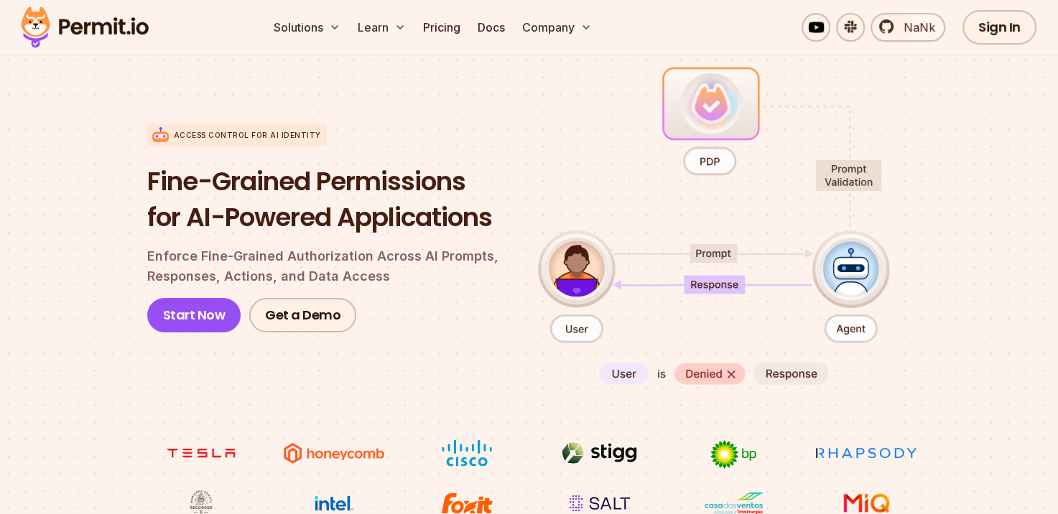
click at [292, 257] on p "Enforce Fine-Grained Authorization Across AI Prompts, Responses, Actions, and D…" at bounding box center [331, 266] width 368 height 40
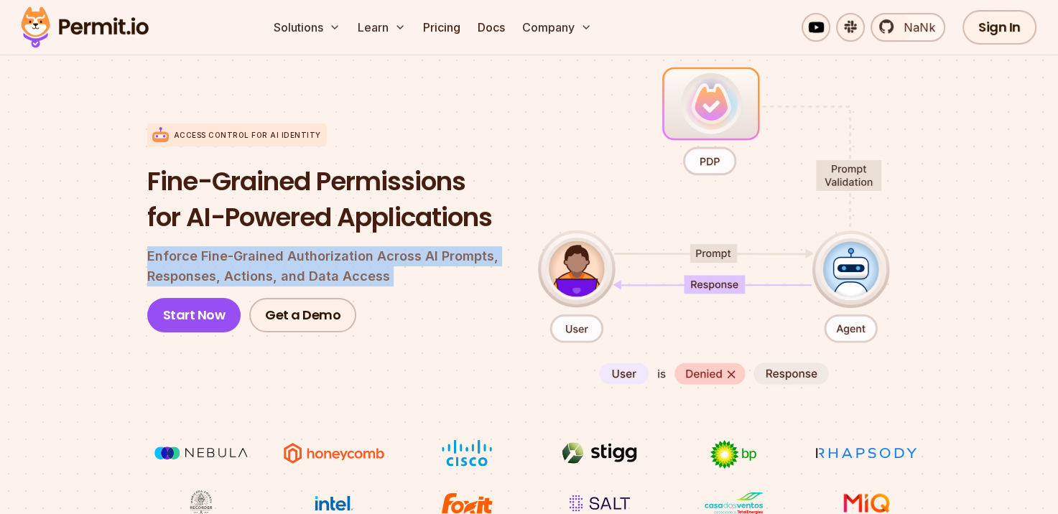
click at [292, 257] on p "Enforce Fine-Grained Authorization Across AI Prompts, Responses, Actions, and D…" at bounding box center [331, 266] width 368 height 40
copy p "Enforce Fine-Grained Authorization Across AI Prompts, Responses, Actions, and D…"
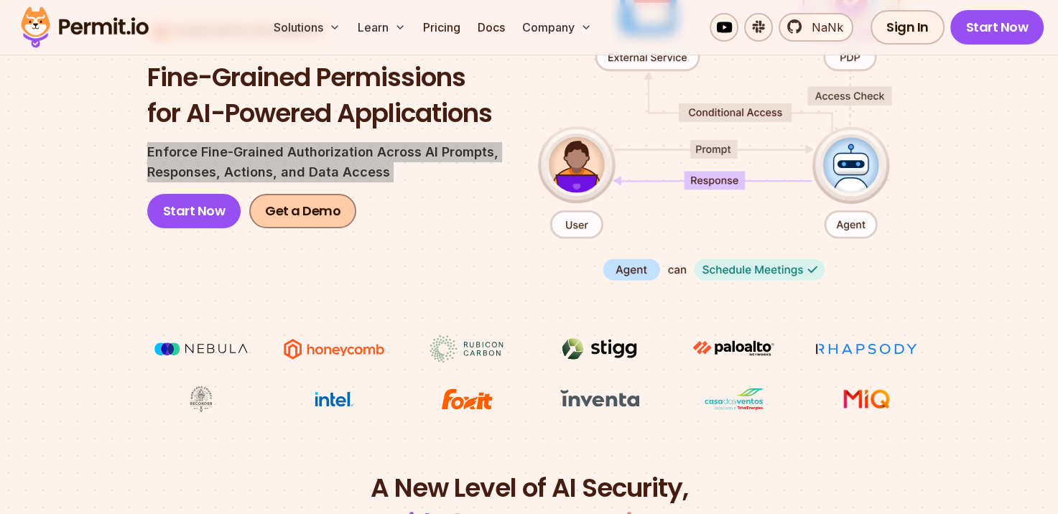
scroll to position [144, 0]
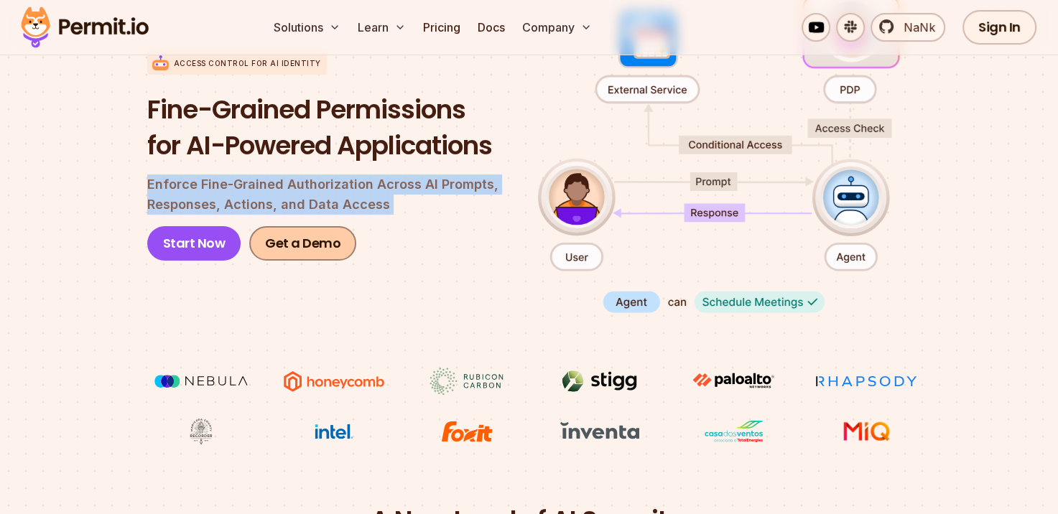
click at [300, 258] on link "Get a Demo" at bounding box center [302, 243] width 107 height 34
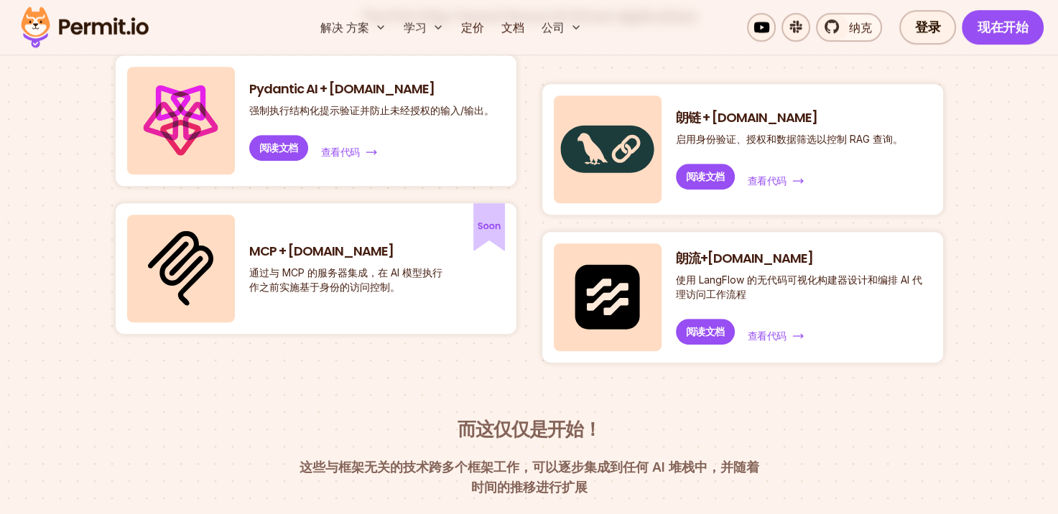
scroll to position [718, 0]
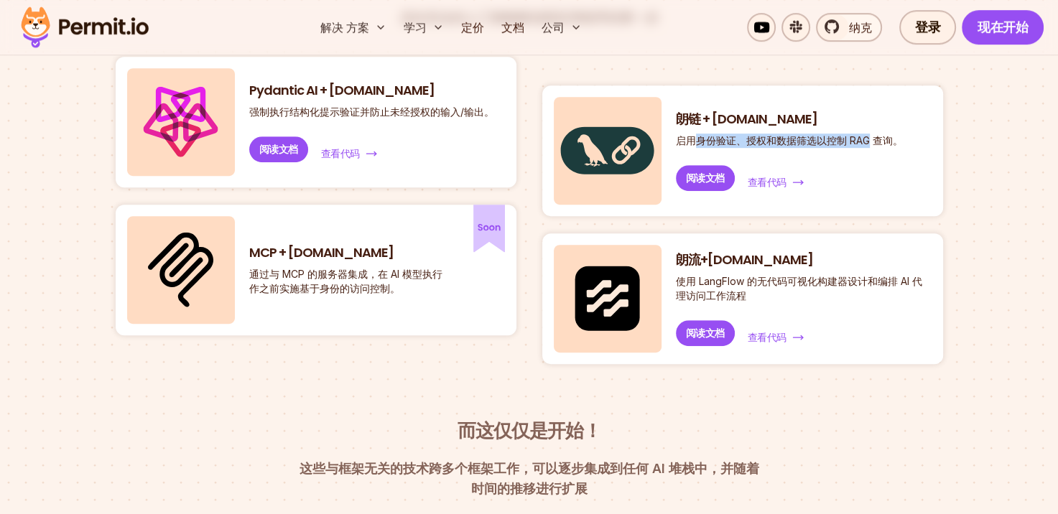
drag, startPoint x: 870, startPoint y: 142, endPoint x: 698, endPoint y: 143, distance: 172.3
click at [698, 143] on p "启用身份验证、授权和数据筛选以控制 RAG 查询。" at bounding box center [789, 141] width 227 height 14
click at [984, 180] on section "A New Level of AI Security, With 4 New Integrations 迈向安全的人工智能驱动型应用程序的第一步 Pydant…" at bounding box center [529, 248] width 1058 height 640
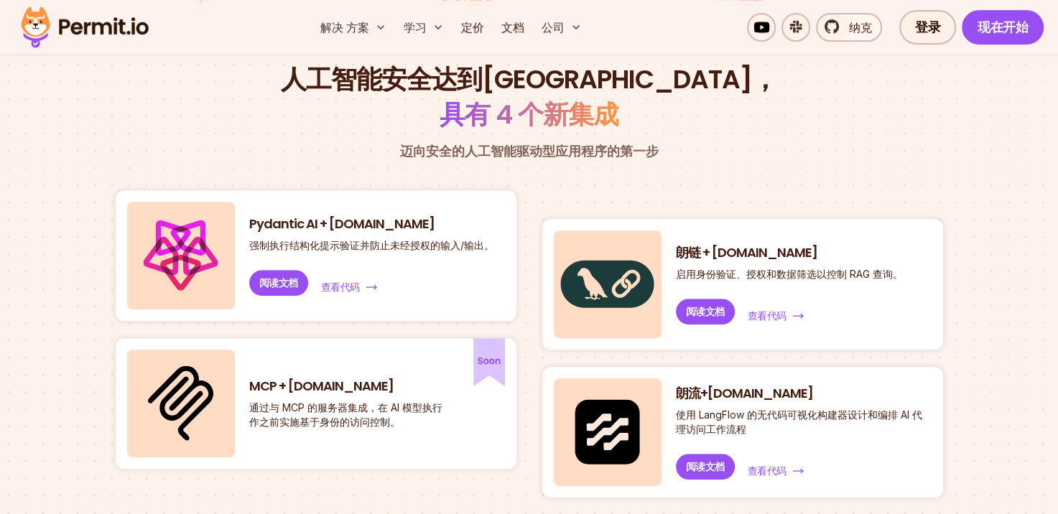
scroll to position [646, 0]
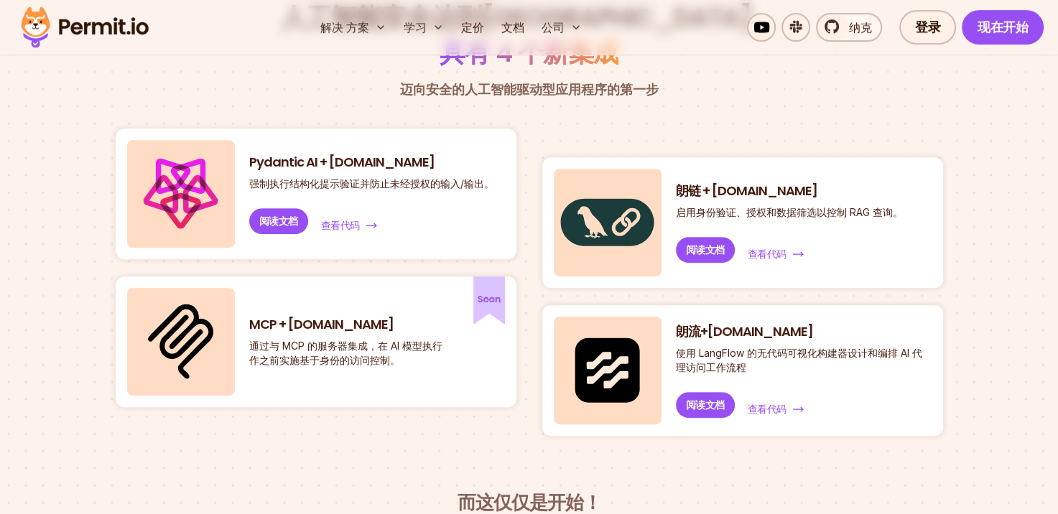
click at [492, 295] on img at bounding box center [489, 300] width 32 height 48
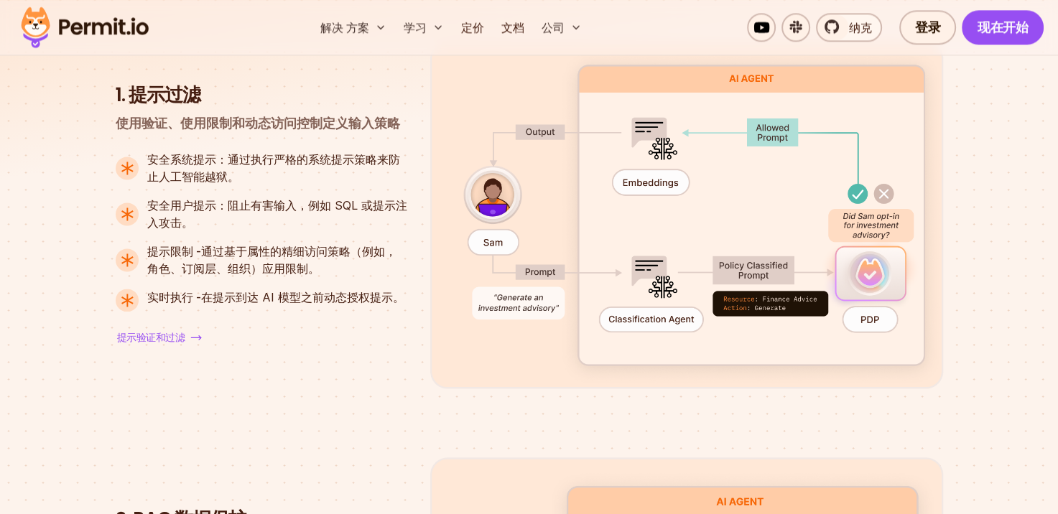
scroll to position [1939, 0]
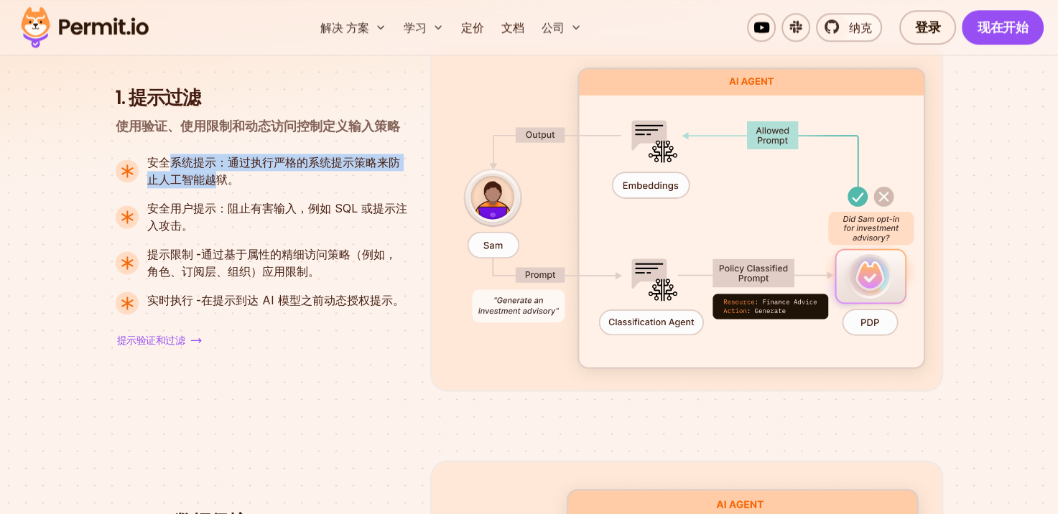
drag, startPoint x: 164, startPoint y: 162, endPoint x: 203, endPoint y: 175, distance: 41.1
click at [203, 175] on font "安全系统提示： 通过执行严格的系统提示策略来防止人工智能越狱。" at bounding box center [273, 171] width 253 height 32
drag, startPoint x: 203, startPoint y: 175, endPoint x: 231, endPoint y: 213, distance: 47.1
click at [231, 213] on font "安全用户提示： 阻止有害输入，例如 SQL 或提示注入攻击。" at bounding box center [277, 217] width 260 height 32
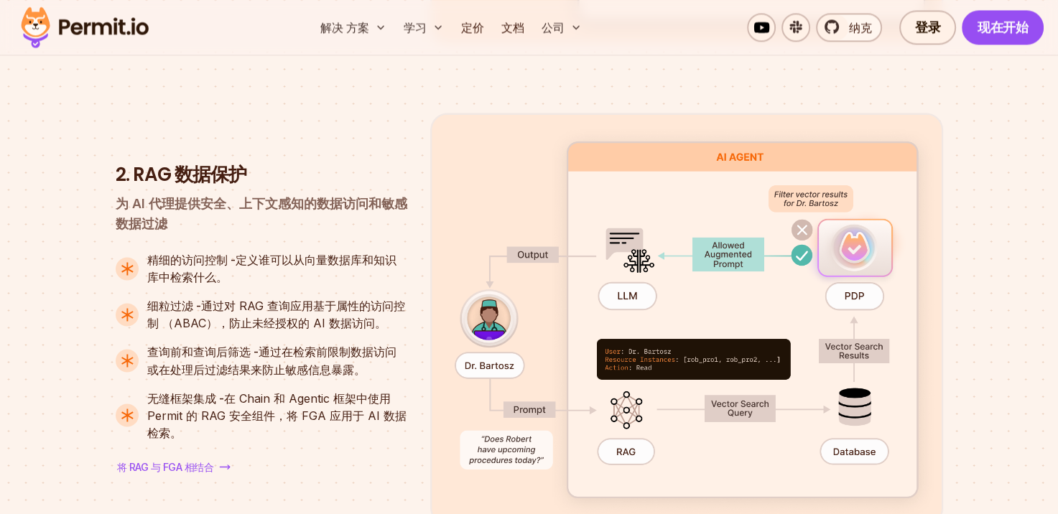
scroll to position [2370, 0]
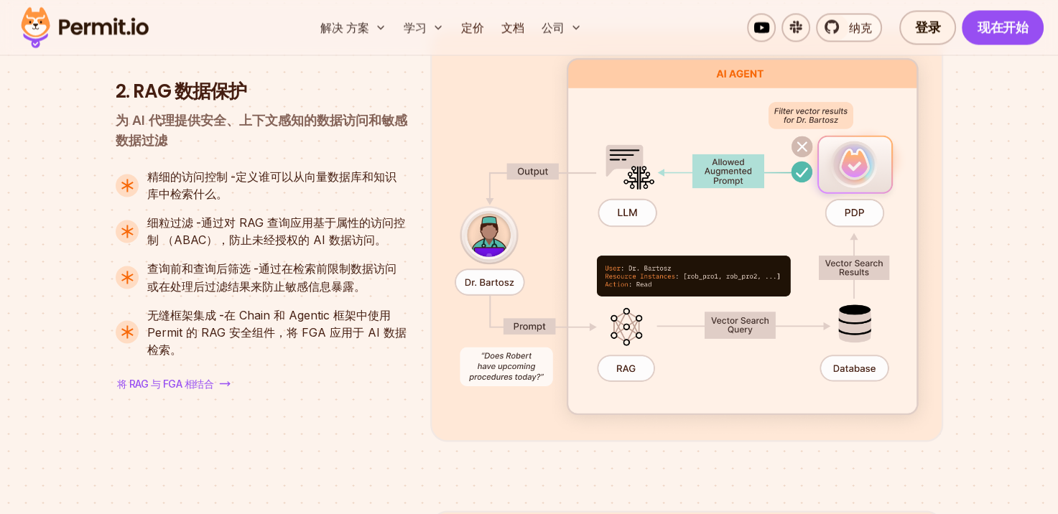
drag, startPoint x: 183, startPoint y: 353, endPoint x: 124, endPoint y: 172, distance: 189.8
click at [124, 172] on ul "精细的访问控制 - 定义谁可以从向量数据库和知识库中检索什么。 细粒过滤 - 通过对 RAG 查询应用基于属性的访问控制 （ABAC），防止未经授权的 AI …" at bounding box center [262, 263] width 292 height 190
click at [174, 195] on font "精细的访问控制 - 定义谁可以从向量数据库和知识库中检索什么。" at bounding box center [271, 185] width 249 height 32
drag, startPoint x: 146, startPoint y: 172, endPoint x: 254, endPoint y: 203, distance: 112.1
click at [254, 203] on ul "精细的访问控制 - 定义谁可以从向量数据库和知识库中检索什么。 细粒过滤 - 通过对 RAG 查询应用基于属性的访问控制 （ABAC），防止未经授权的 AI …" at bounding box center [262, 263] width 292 height 190
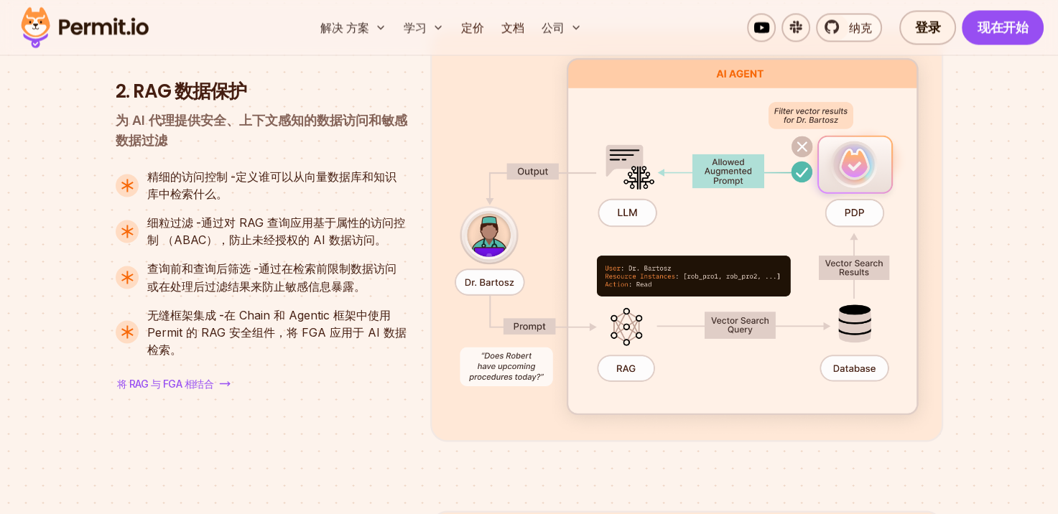
copy font "精细的访问控制 - 定义谁可以从向量数据库和知识库中检索什么。"
drag, startPoint x: 146, startPoint y: 220, endPoint x: 388, endPoint y: 236, distance: 242.5
click at [388, 236] on p "细粒过滤 - 通过对 RAG 查询应用基于属性的访问控制 （ABAC），防止未经授权的 AI 数据访问。" at bounding box center [277, 231] width 260 height 34
copy font "细粒过滤 - 通过对 RAG 查询应用基于属性的访问控制 （ABAC），防止未经授权的 AI 数据访问。"
drag, startPoint x: 148, startPoint y: 267, endPoint x: 368, endPoint y: 290, distance: 220.9
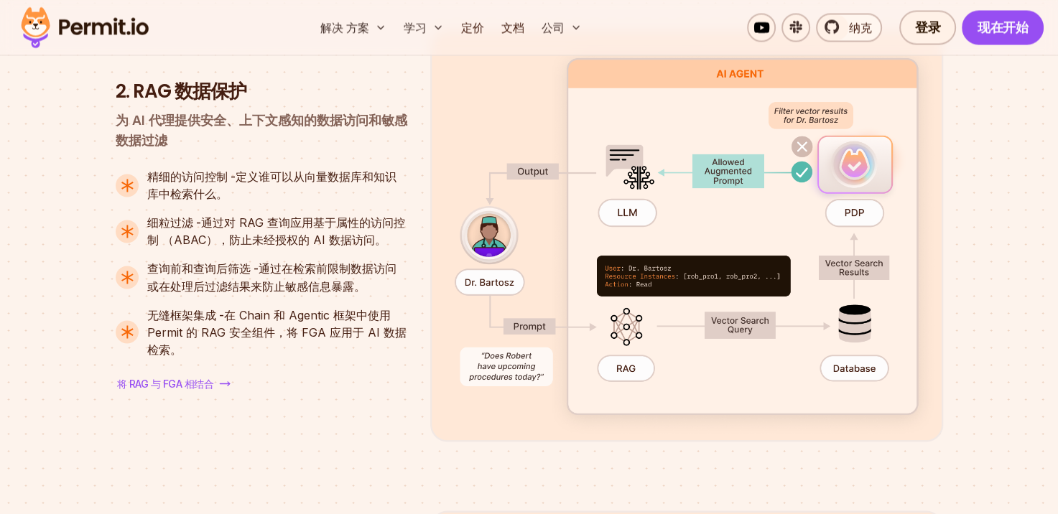
click at [368, 290] on p "查询前和查询后筛选 - 通过在检索前限制数据访问或在处理后过滤结果来防止敏感信息暴露。" at bounding box center [277, 277] width 260 height 34
copy font "查询前和查询后筛选 - 通过在检索前限制数据访问或在处理后过滤结果来防止敏感信息暴露。"
drag, startPoint x: 149, startPoint y: 311, endPoint x: 178, endPoint y: 353, distance: 51.6
click at [178, 353] on font "无缝框架集成 - 在 Chain 和 Agentic 框架中使用 Permit 的 RAG 安全组件，将 FGA 应用于 AI 数据检索。" at bounding box center [276, 331] width 259 height 49
copy font "无缝框架集成 - 在 Chain 和 Agentic 框架中使用 Permit 的 RAG 安全组件，将 FGA 应用于 AI 数据检索。"
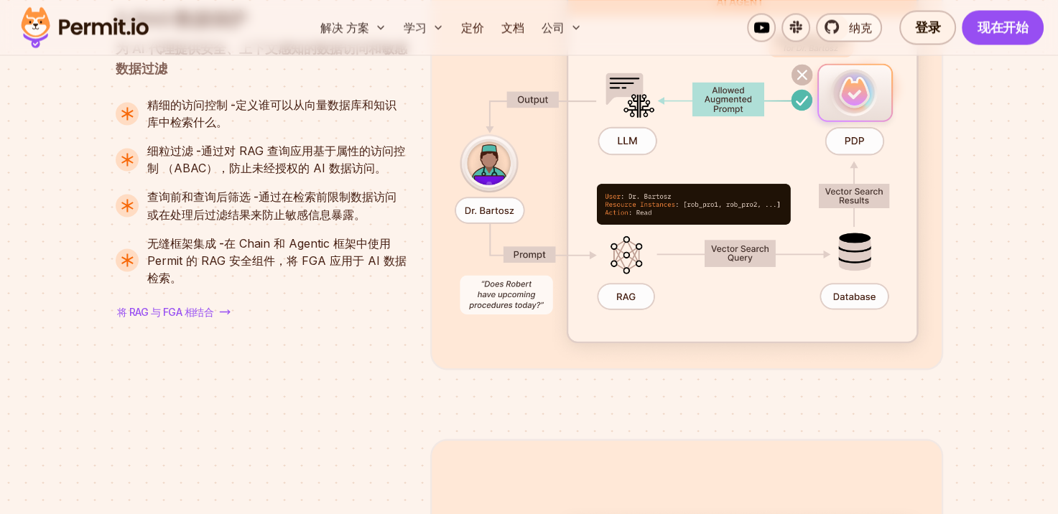
scroll to position [2398, 0]
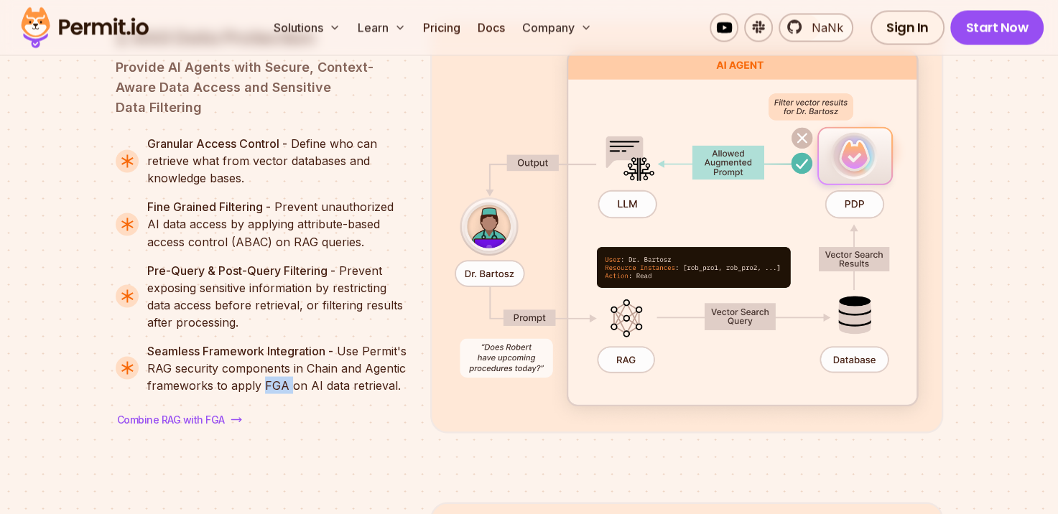
drag, startPoint x: 330, startPoint y: 348, endPoint x: 355, endPoint y: 348, distance: 25.9
click at [355, 348] on font "Seamless Framework Integration - Use Permit's RAG security components in Chain …" at bounding box center [276, 367] width 259 height 49
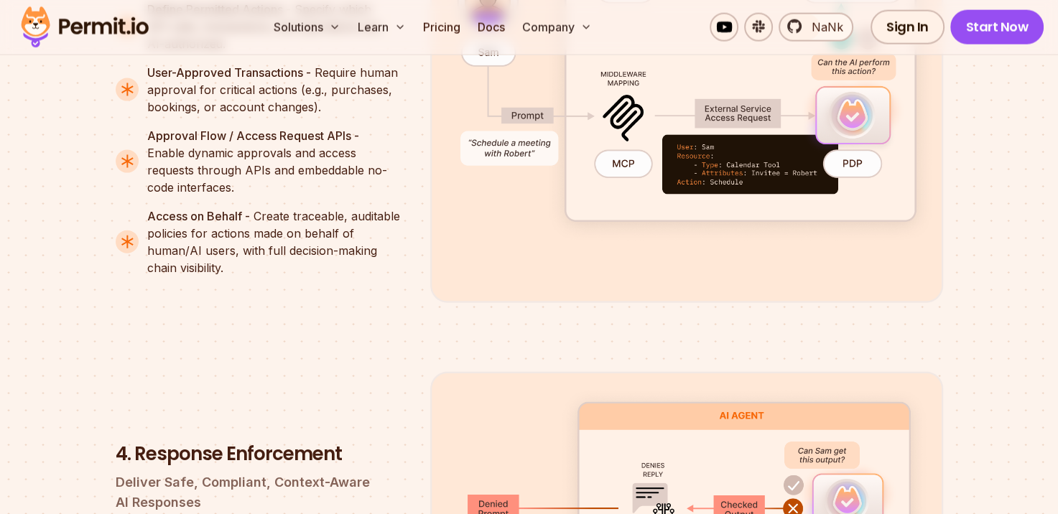
scroll to position [3404, 0]
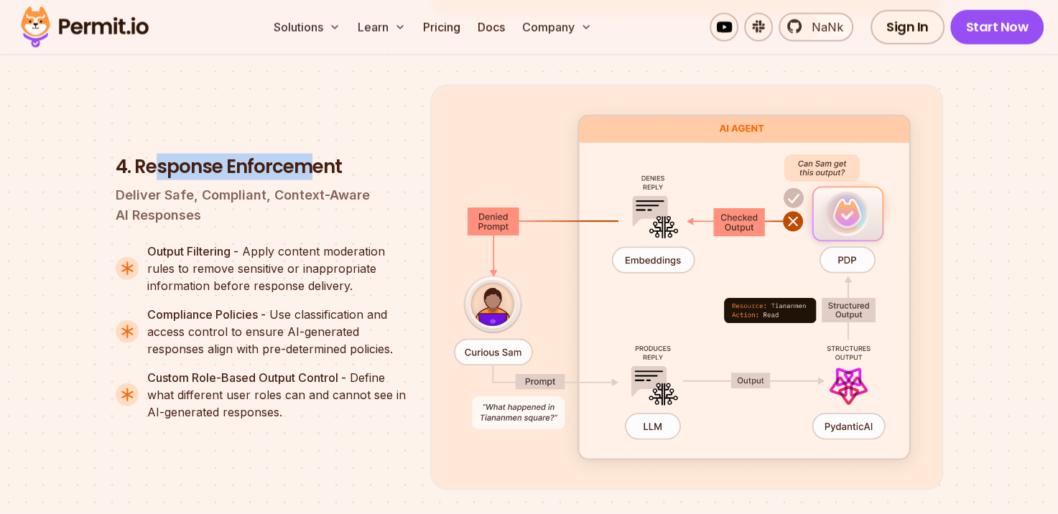
drag, startPoint x: 159, startPoint y: 149, endPoint x: 311, endPoint y: 153, distance: 152.3
click at [311, 154] on h3 "4. Response Enforcement" at bounding box center [262, 167] width 292 height 26
drag, startPoint x: 311, startPoint y: 153, endPoint x: 299, endPoint y: 187, distance: 35.7
click at [299, 187] on p "Deliver Safe, Compliant, Context-Aware AI Responses" at bounding box center [262, 205] width 292 height 40
click at [136, 185] on p "Deliver Safe, Compliant, Context-Aware AI Responses" at bounding box center [262, 205] width 292 height 40
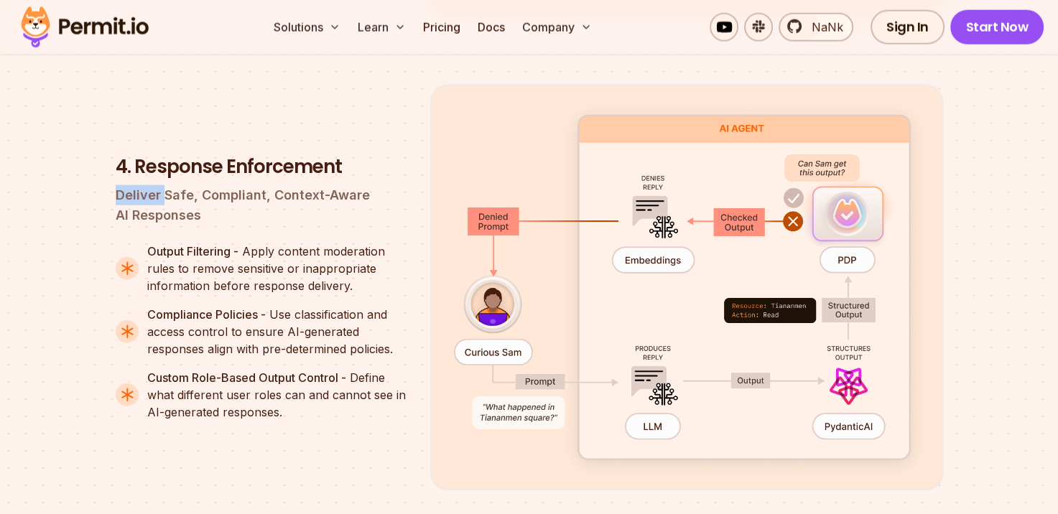
click at [136, 185] on p "Deliver Safe, Compliant, Context-Aware AI Responses" at bounding box center [262, 205] width 292 height 40
click at [175, 190] on p "Deliver Safe, Compliant, Context-Aware AI Responses" at bounding box center [262, 205] width 292 height 40
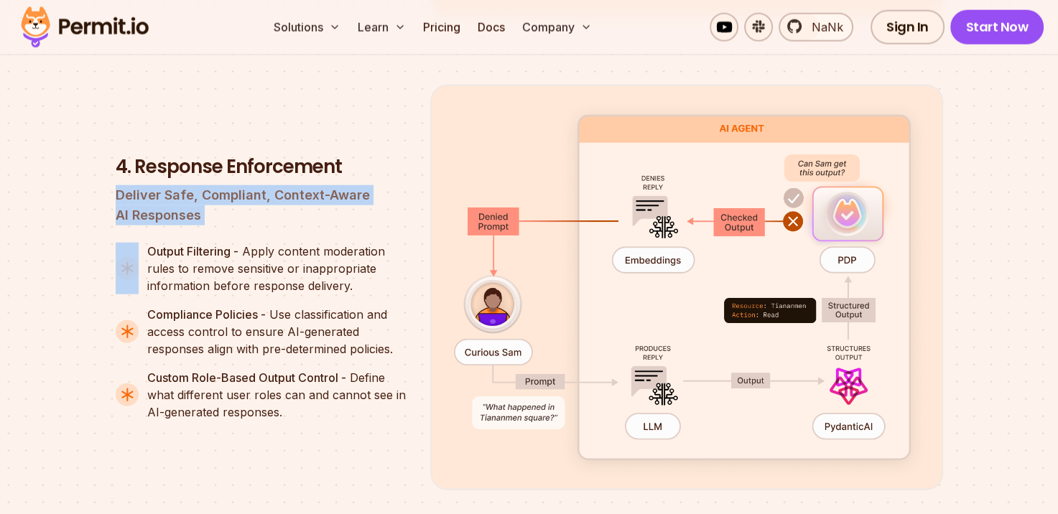
click at [175, 190] on p "Deliver Safe, Compliant, Context-Aware AI Responses" at bounding box center [262, 205] width 292 height 40
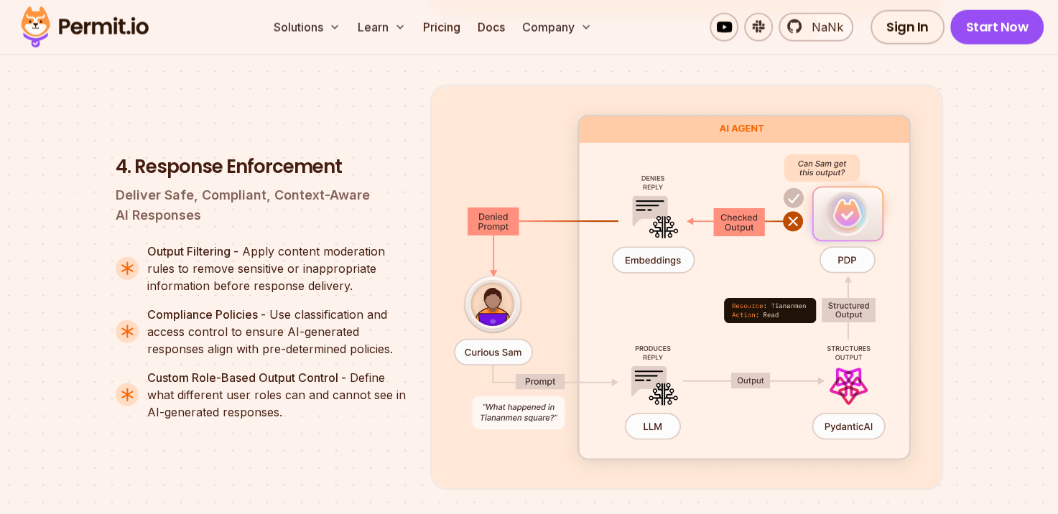
drag, startPoint x: 175, startPoint y: 190, endPoint x: 213, endPoint y: 236, distance: 59.2
click at [213, 244] on strong "Output Filtering -" at bounding box center [192, 251] width 91 height 14
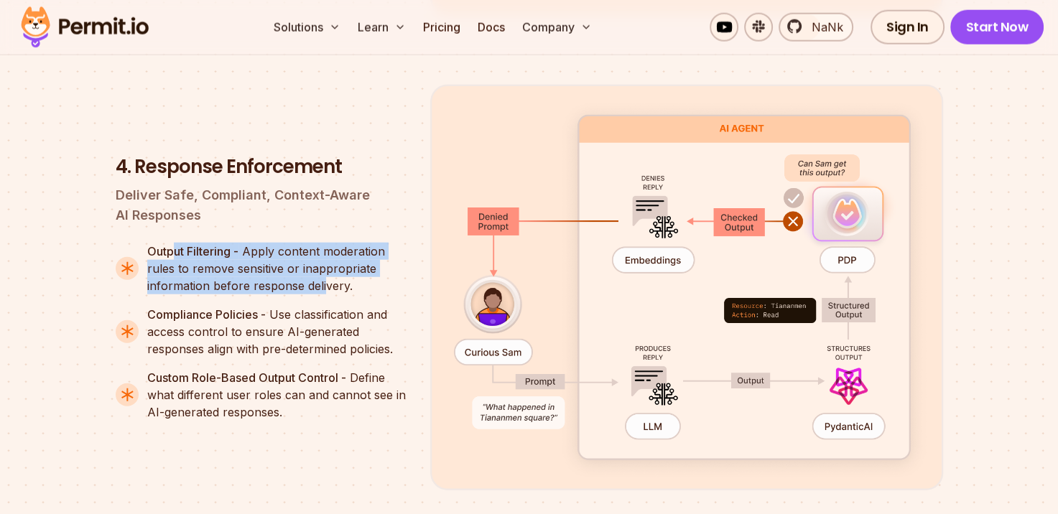
drag, startPoint x: 174, startPoint y: 228, endPoint x: 322, endPoint y: 266, distance: 152.7
click at [322, 266] on font "Output Filtering - Apply content moderation rules to remove sensitive or inappr…" at bounding box center [266, 268] width 238 height 49
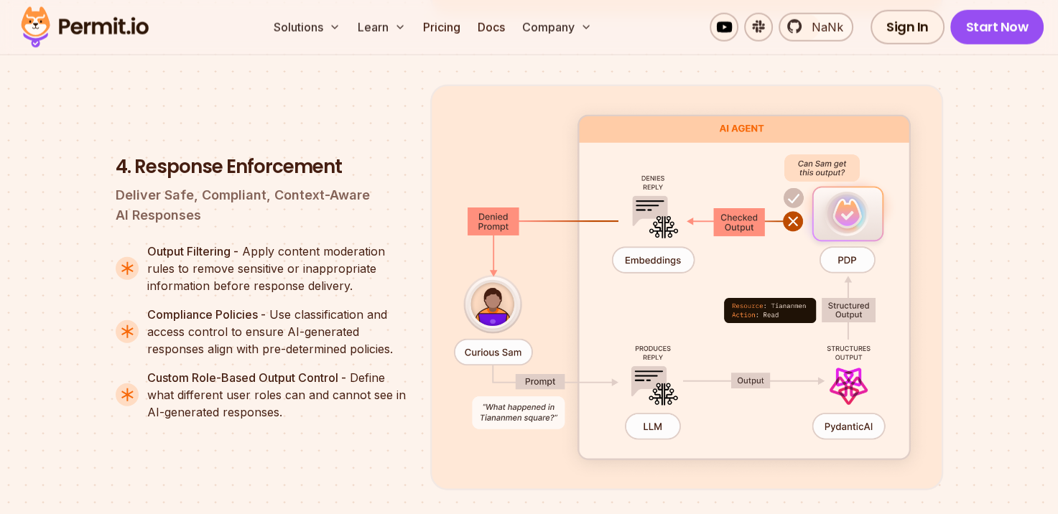
drag, startPoint x: 322, startPoint y: 266, endPoint x: 269, endPoint y: 307, distance: 67.2
click at [269, 307] on font "Compliance Policies - Use classification and access control to ensure AI-genera…" at bounding box center [270, 331] width 246 height 49
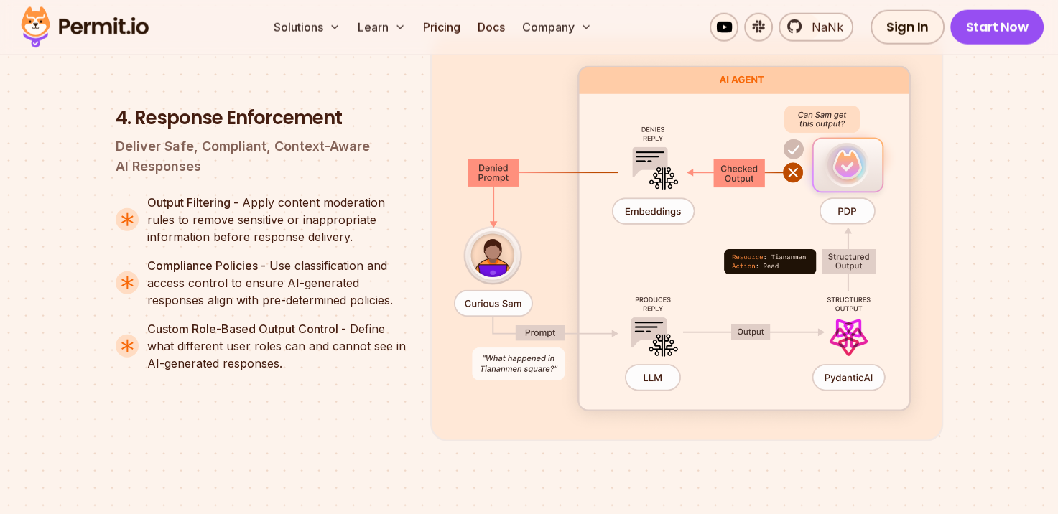
scroll to position [3763, 0]
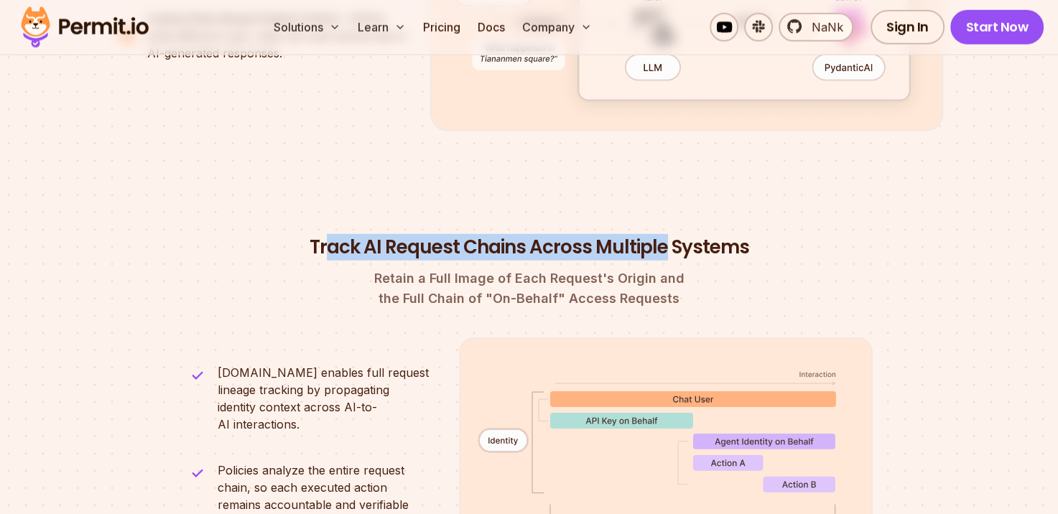
drag, startPoint x: 327, startPoint y: 222, endPoint x: 662, endPoint y: 218, distance: 334.7
click at [662, 235] on h2 "Track AI Request Chains Across Multiple Systems" at bounding box center [529, 248] width 687 height 26
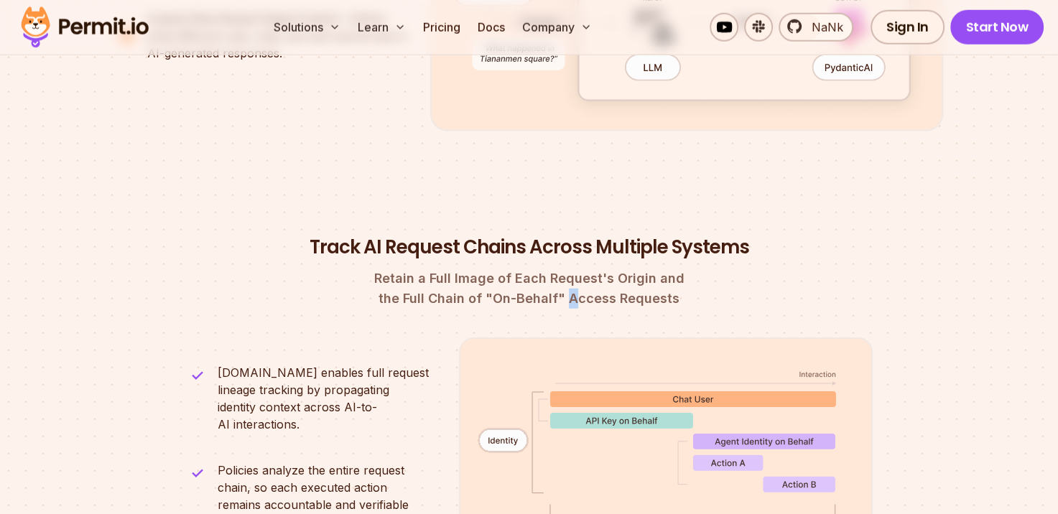
drag, startPoint x: 662, startPoint y: 218, endPoint x: 572, endPoint y: 280, distance: 109.0
click at [572, 291] on font "the Full Chain of "On-Behalf" Access Requests" at bounding box center [528, 298] width 301 height 15
